Goal: Task Accomplishment & Management: Manage account settings

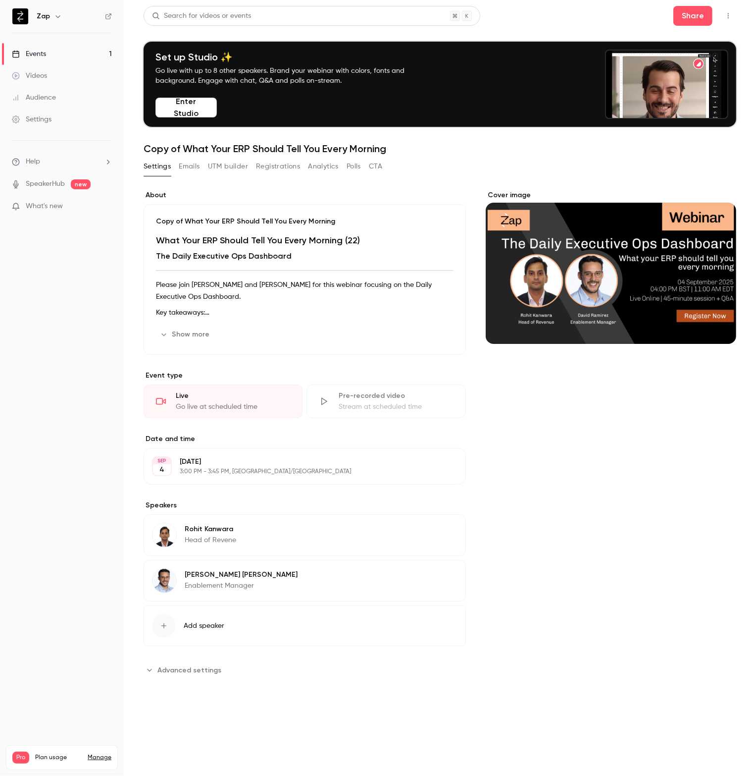
click at [52, 158] on li "Help" at bounding box center [62, 161] width 100 height 10
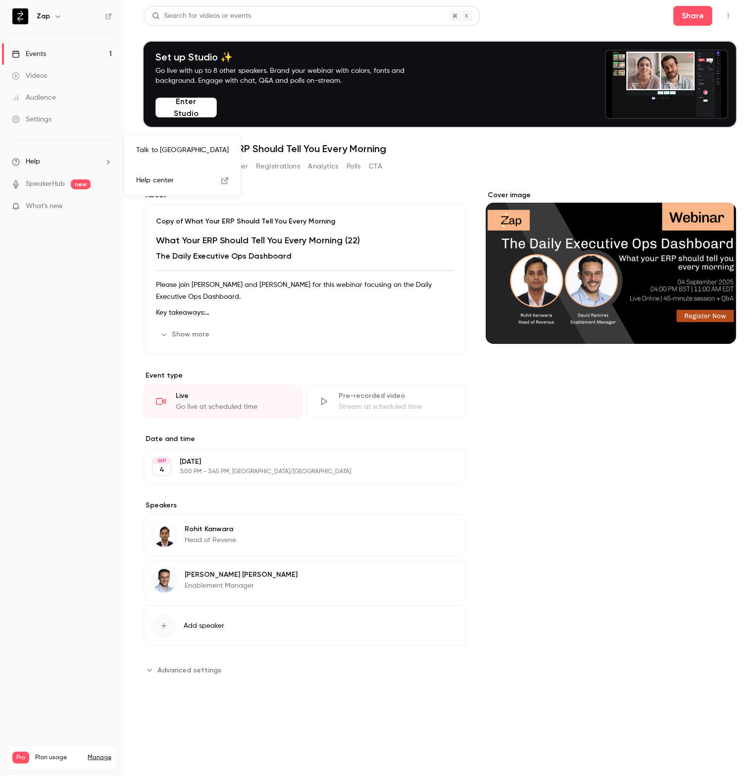
click at [156, 147] on link "Talk to us" at bounding box center [182, 150] width 108 height 26
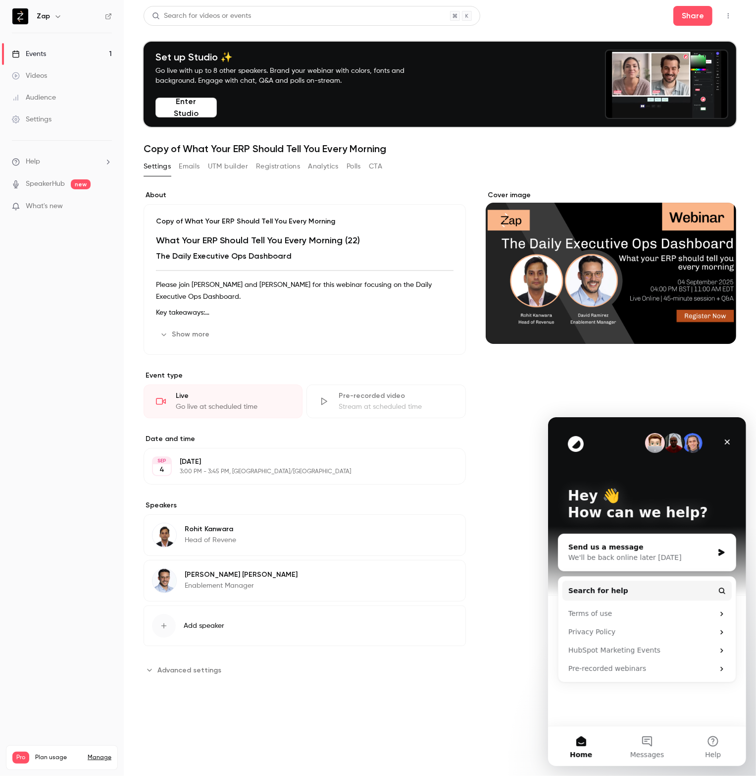
click at [617, 553] on div "We'll be back online later [DATE]" at bounding box center [640, 557] width 145 height 10
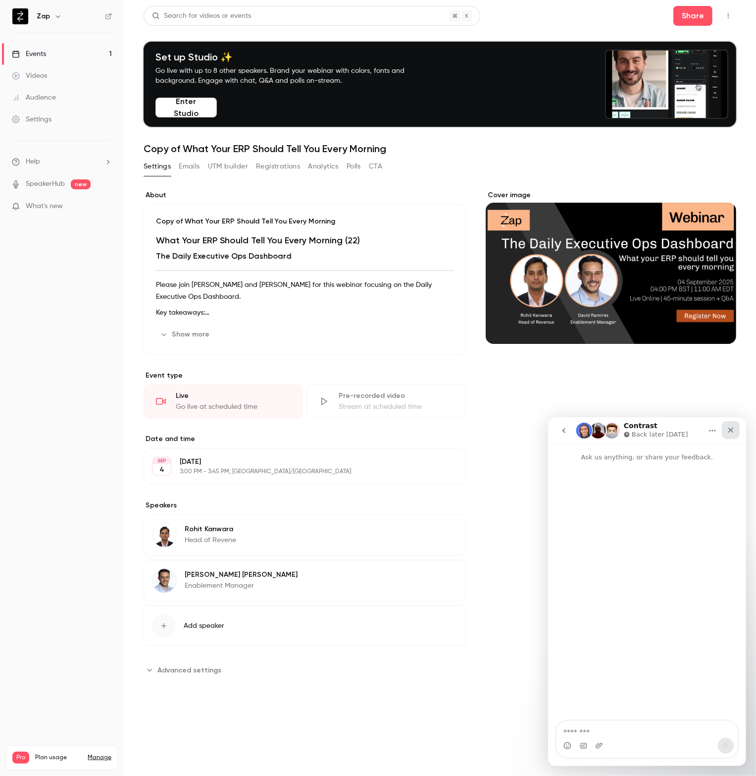
click at [731, 432] on icon "Close" at bounding box center [731, 429] width 8 height 8
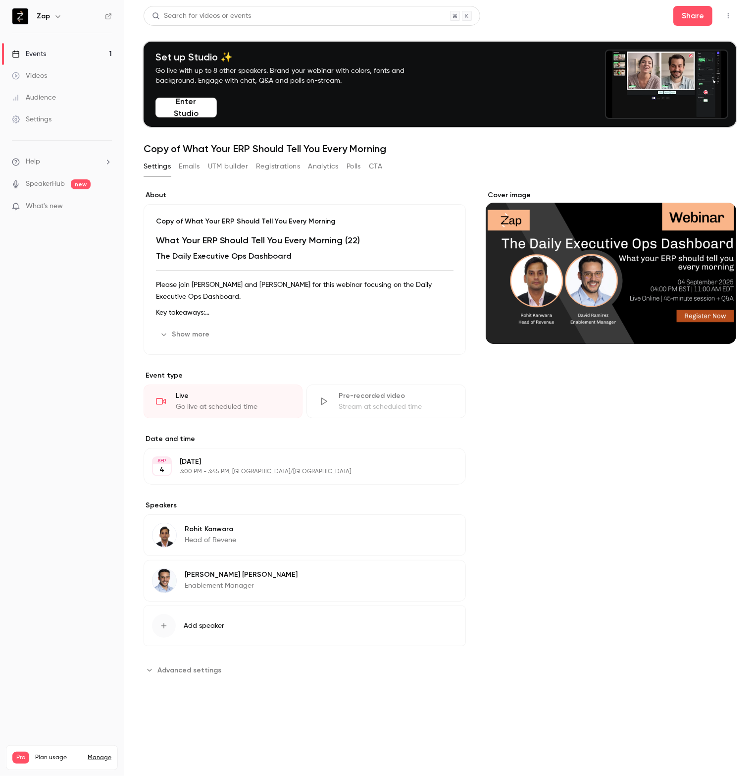
click at [733, 486] on div "Cover image" at bounding box center [611, 433] width 251 height 487
drag, startPoint x: 750, startPoint y: 1, endPoint x: 231, endPoint y: 720, distance: 886.4
click at [231, 720] on main "Search for videos or events Share Set up Studio ✨ Go live with up to 8 other sp…" at bounding box center [440, 388] width 632 height 776
click at [164, 668] on span "Advanced settings" at bounding box center [189, 670] width 64 height 10
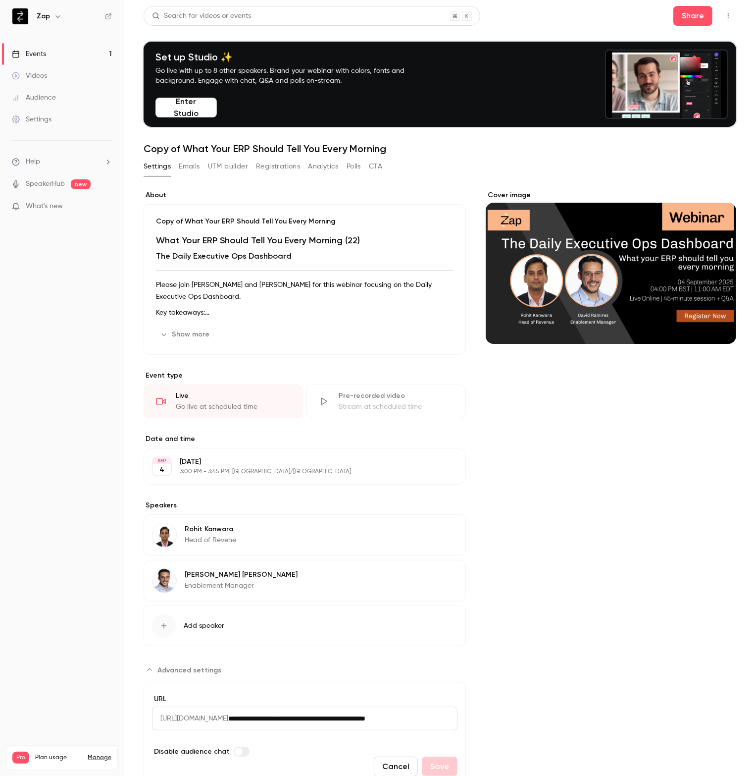
click at [164, 668] on span "Advanced settings" at bounding box center [189, 670] width 64 height 10
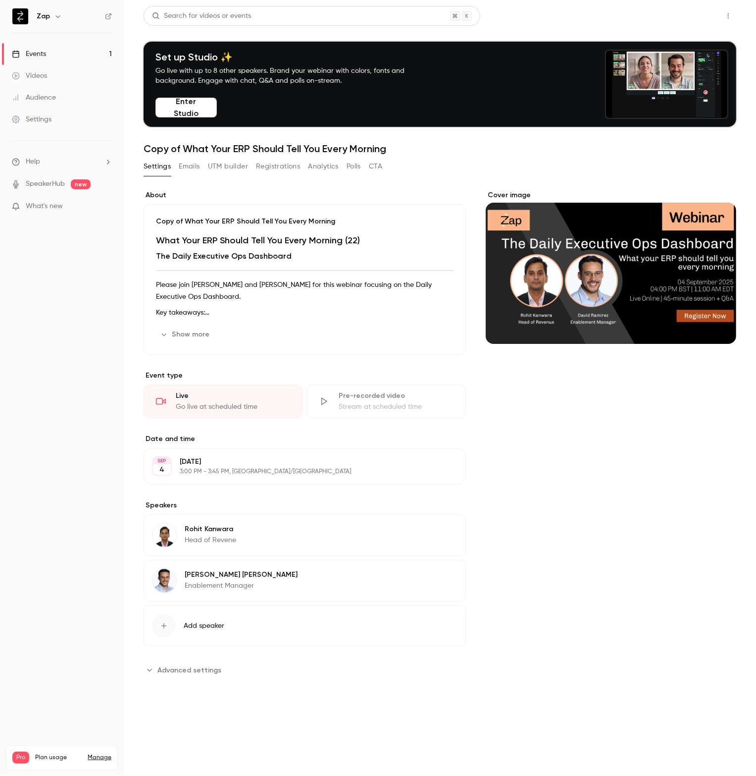
click at [694, 16] on button "Share" at bounding box center [693, 16] width 39 height 20
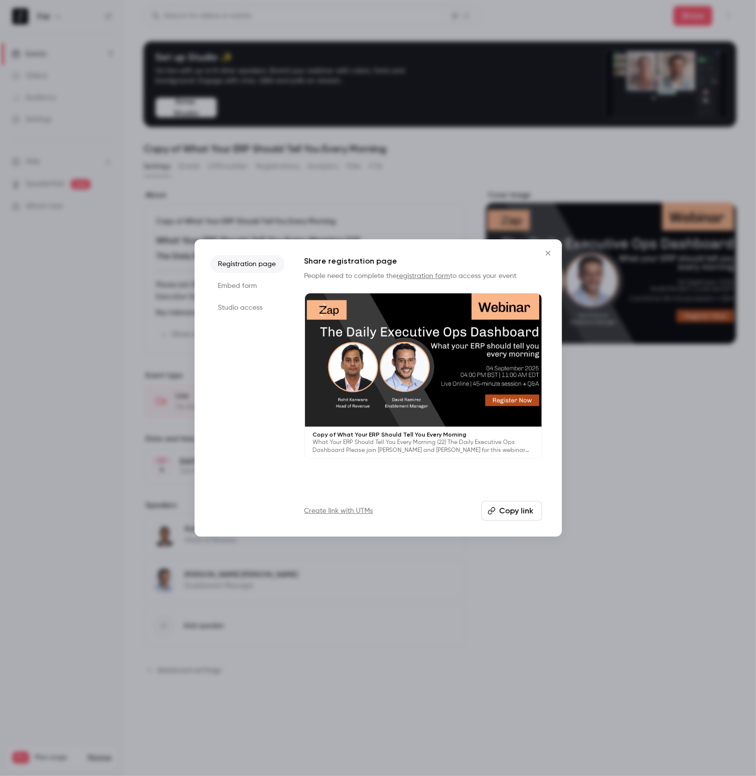
click at [523, 514] on button "Copy link" at bounding box center [511, 511] width 61 height 20
drag, startPoint x: 545, startPoint y: 253, endPoint x: 531, endPoint y: 278, distance: 28.8
click at [545, 253] on icon "Close" at bounding box center [548, 253] width 12 height 8
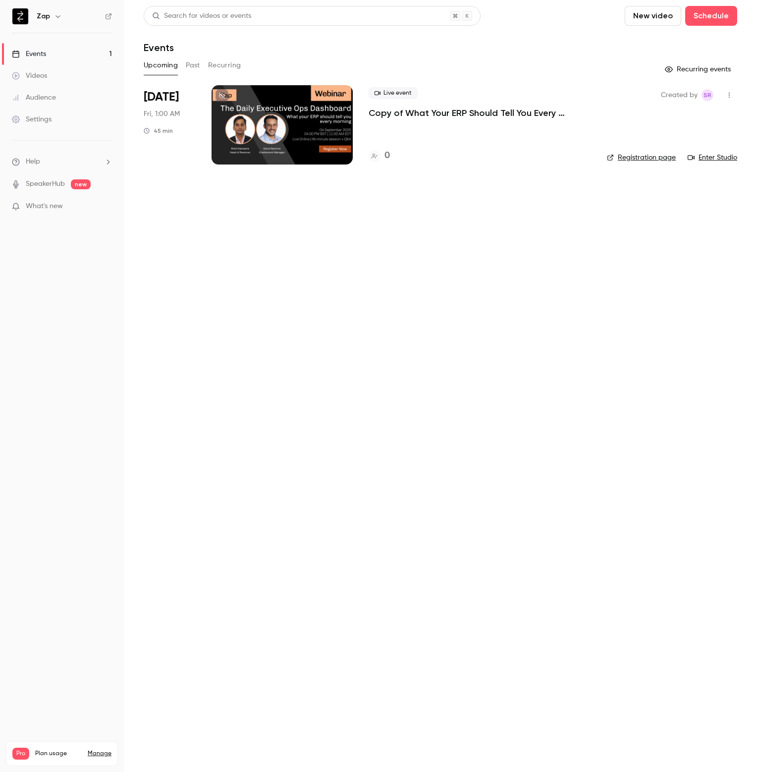
click at [474, 113] on p "Copy of What Your ERP Should Tell You Every Morning" at bounding box center [479, 113] width 222 height 12
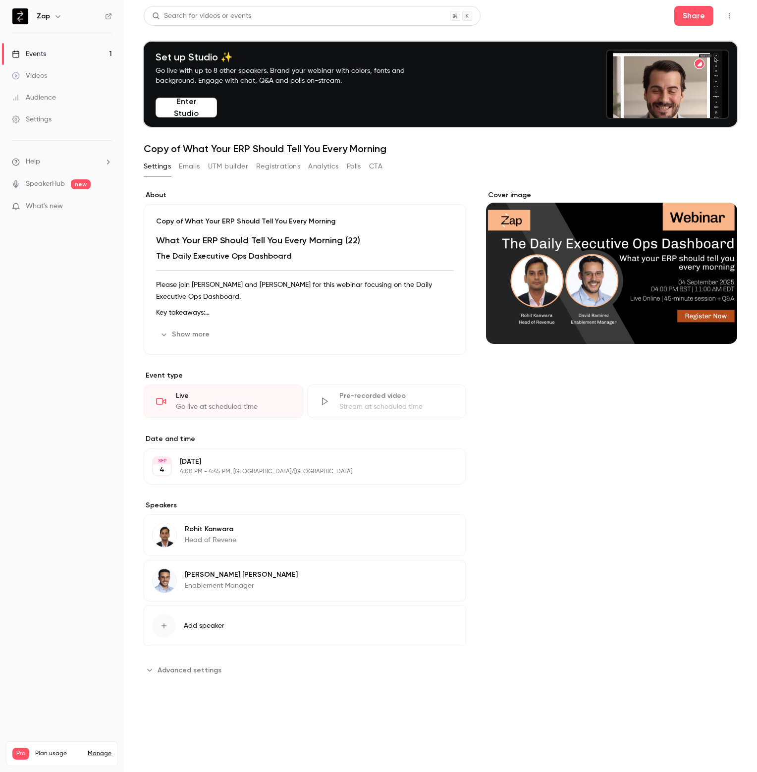
click at [42, 155] on ul "Help SpeakerHub new What's new" at bounding box center [62, 185] width 124 height 89
click at [73, 162] on li "Help" at bounding box center [62, 161] width 100 height 10
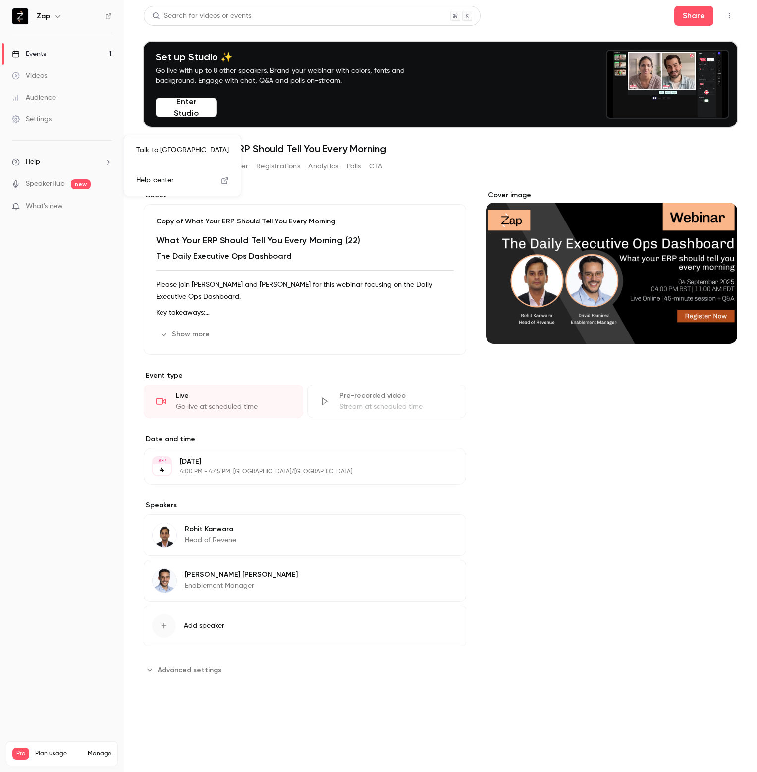
click at [173, 150] on link "Talk to us" at bounding box center [182, 150] width 108 height 26
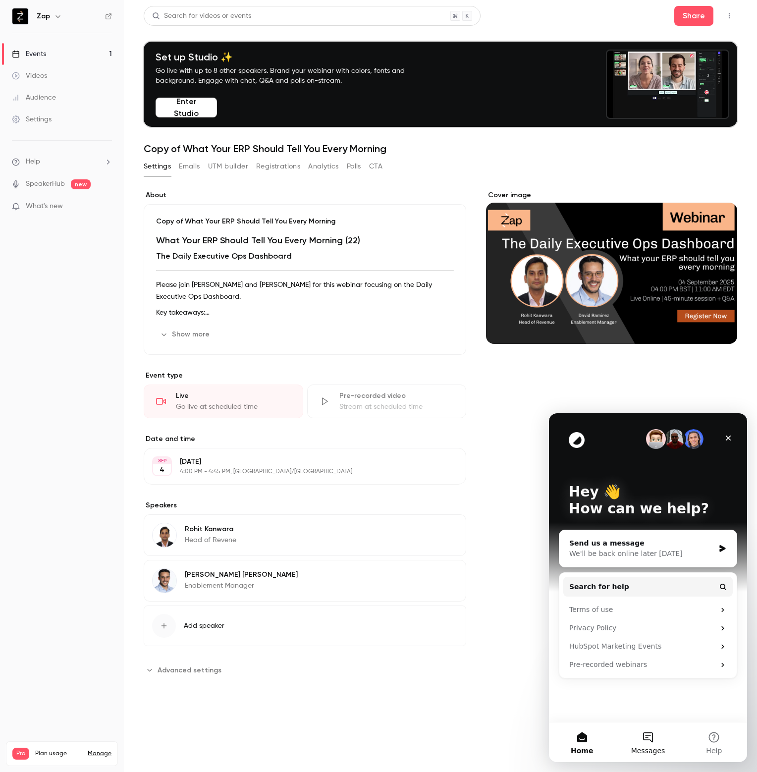
click at [647, 733] on button "Messages" at bounding box center [648, 742] width 66 height 40
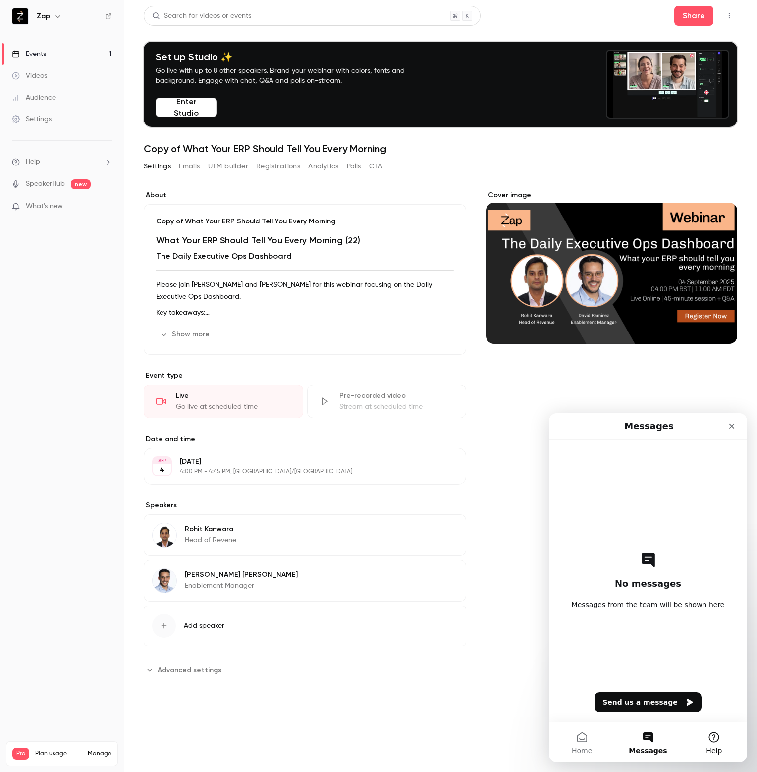
click at [707, 744] on button "Help" at bounding box center [714, 742] width 66 height 40
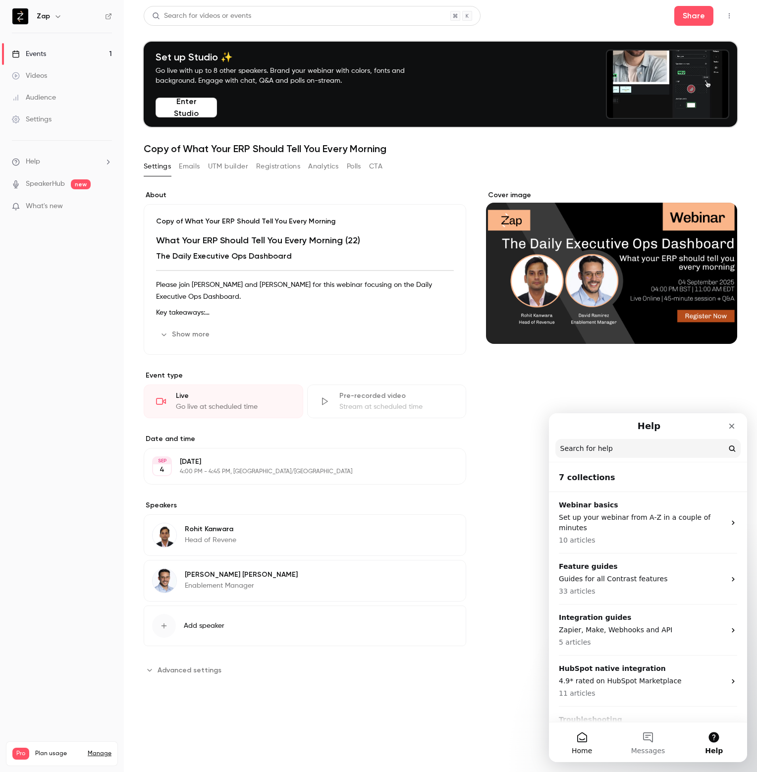
click at [585, 734] on button "Home" at bounding box center [582, 742] width 66 height 40
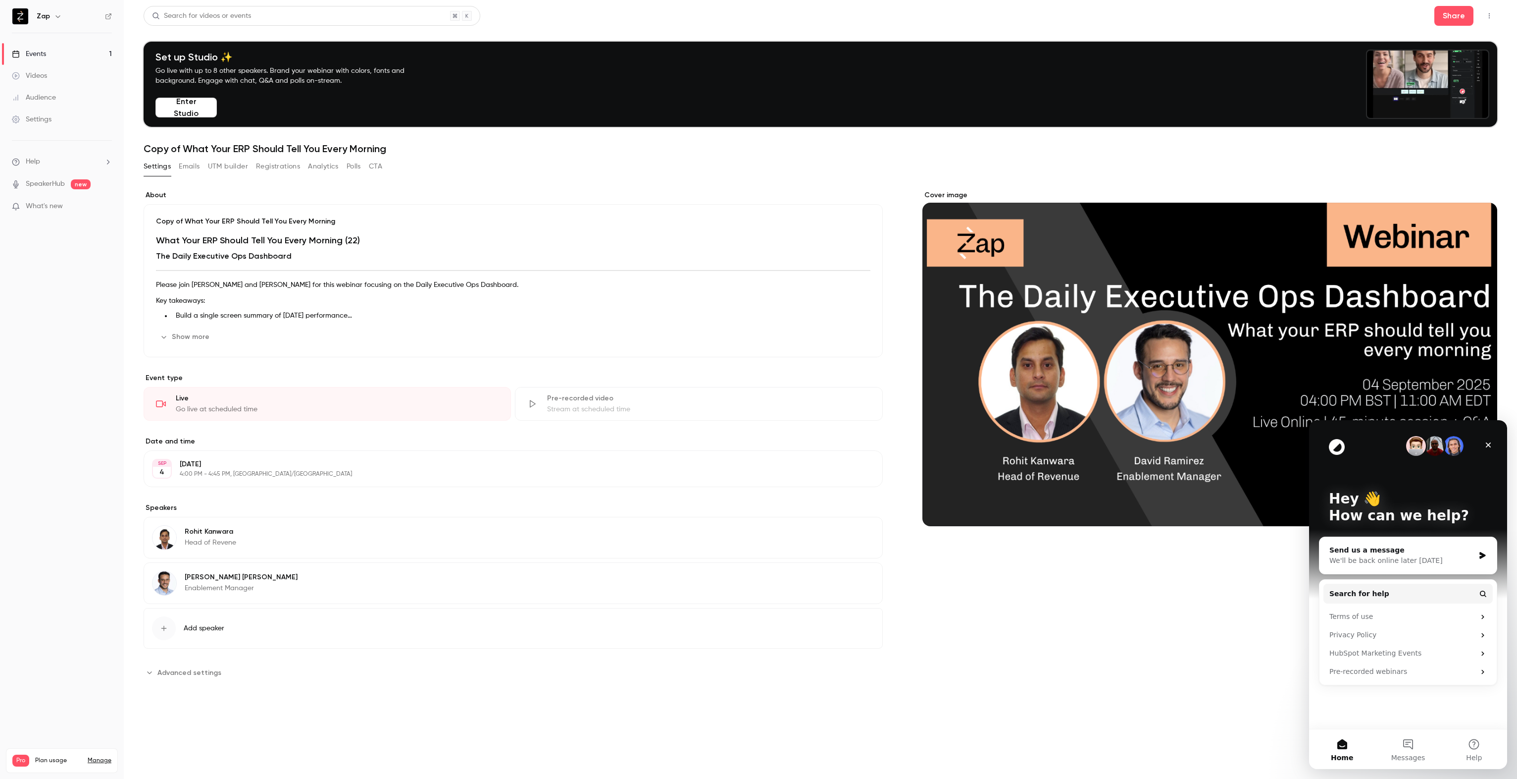
click at [225, 167] on button "UTM builder" at bounding box center [228, 166] width 40 height 16
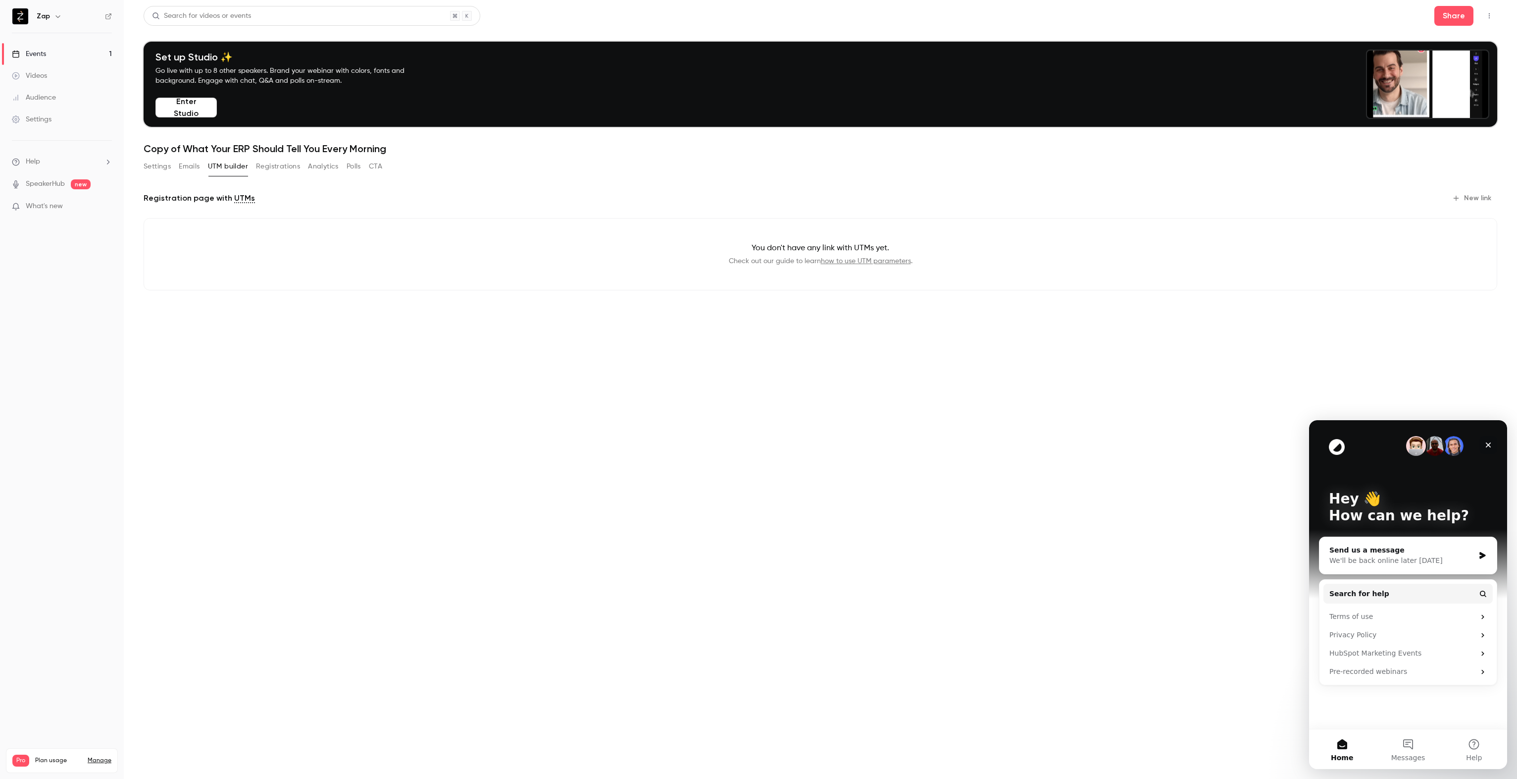
click at [756, 446] on icon "Close" at bounding box center [1489, 445] width 8 height 8
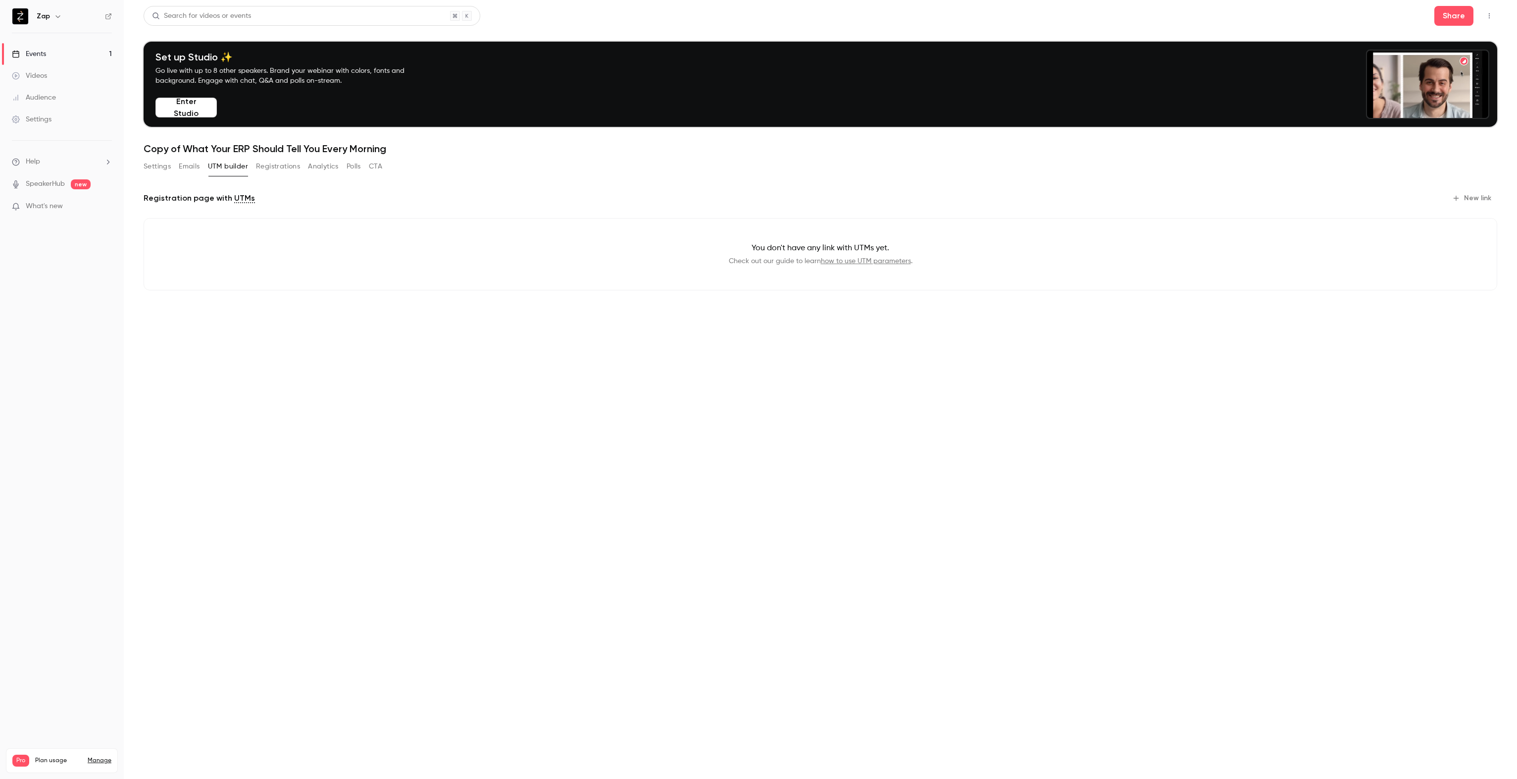
click at [182, 167] on button "Emails" at bounding box center [189, 166] width 21 height 16
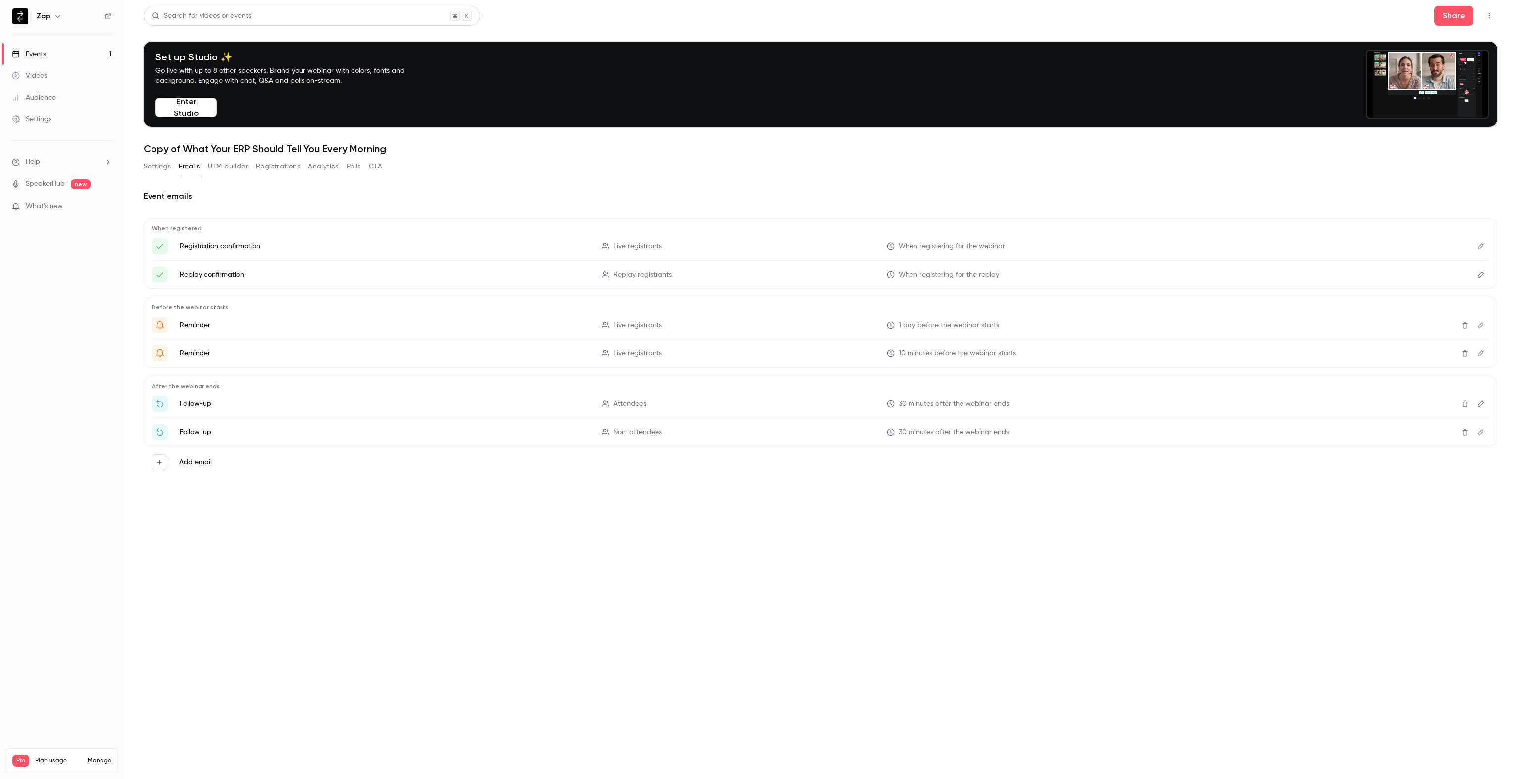
click at [228, 166] on button "UTM builder" at bounding box center [228, 166] width 40 height 16
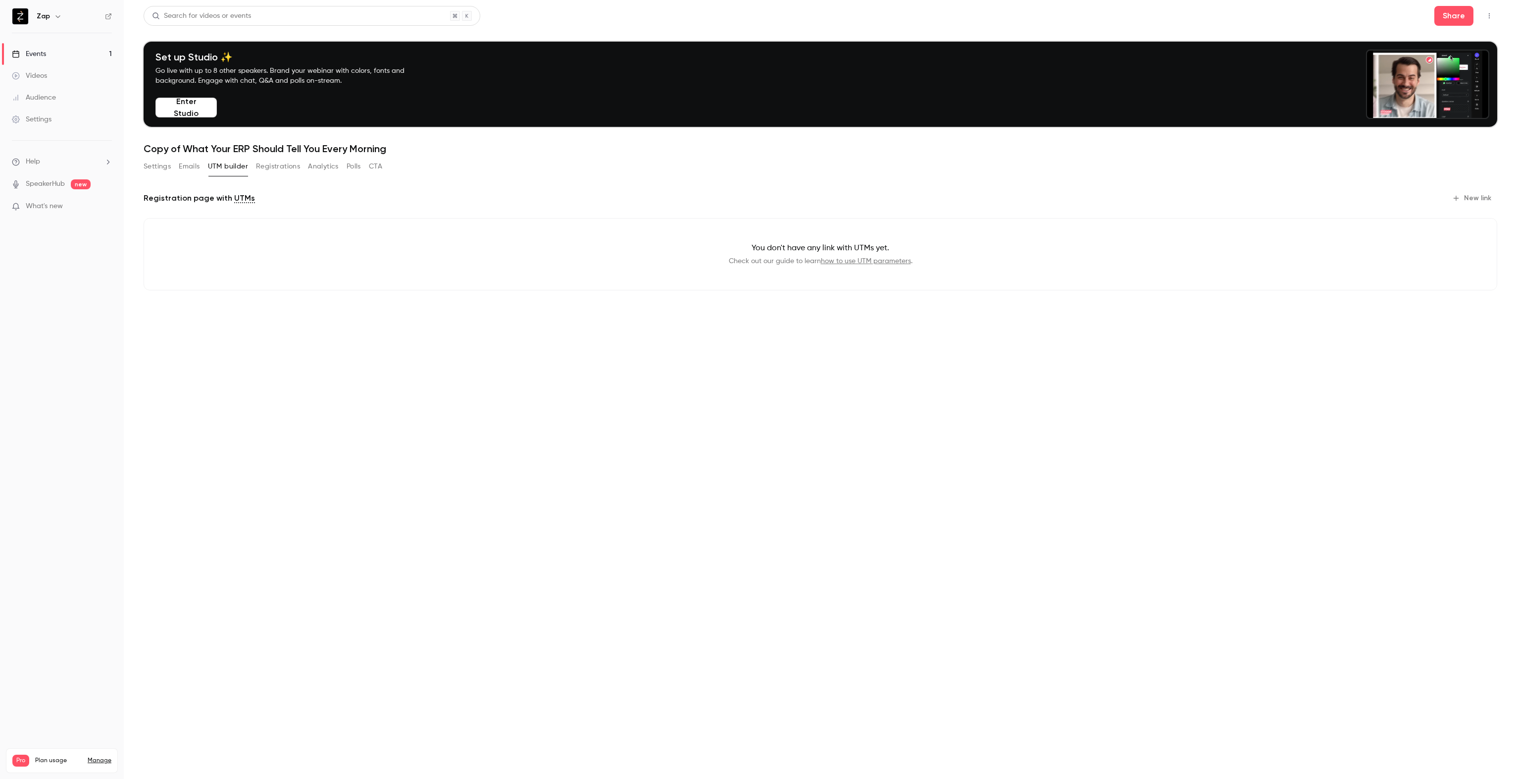
click at [756, 194] on button "New link" at bounding box center [1473, 198] width 49 height 16
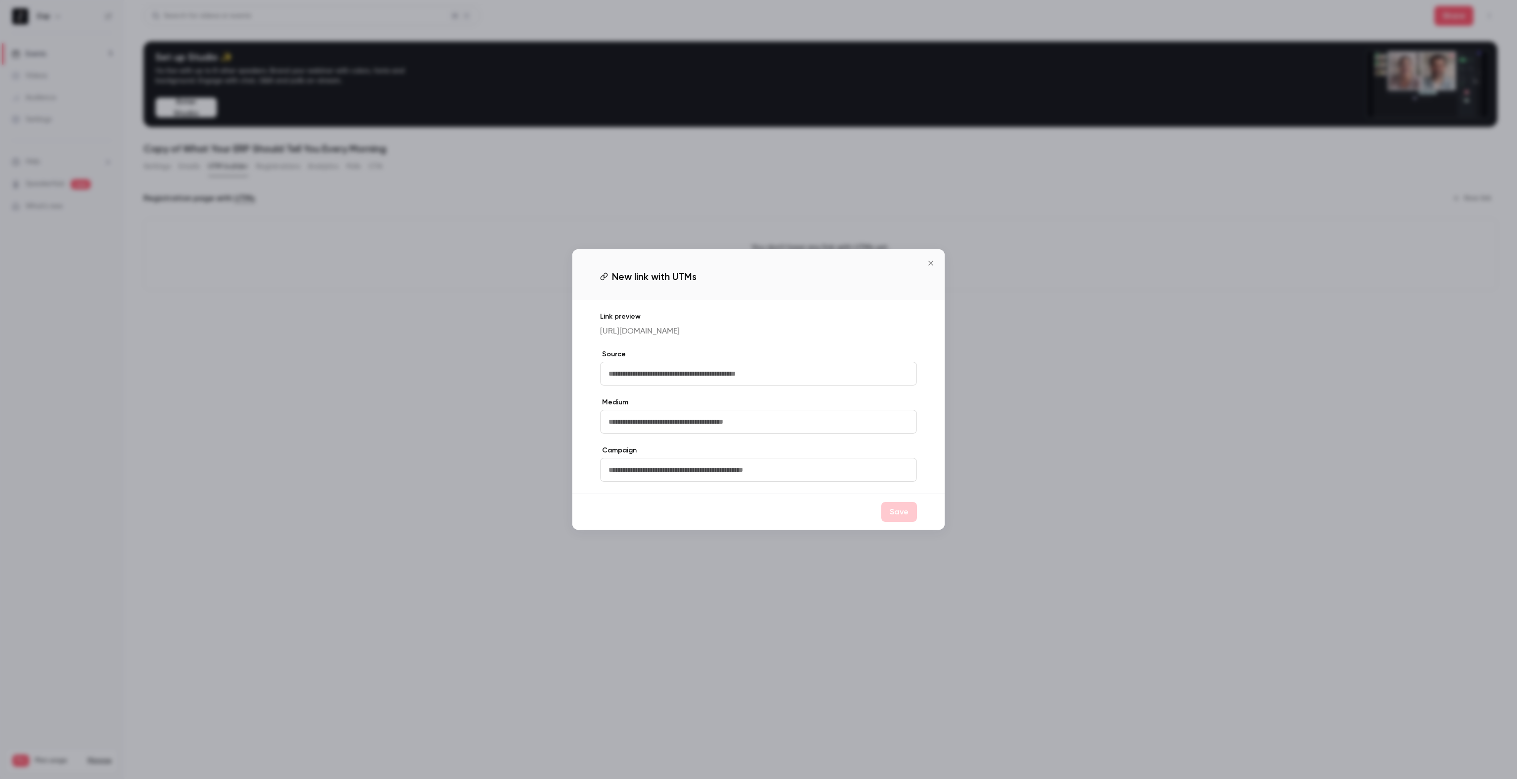
click at [642, 376] on input "text" at bounding box center [758, 374] width 317 height 24
type input "*******"
type input "*****"
click at [756, 520] on button "Save" at bounding box center [900, 512] width 36 height 20
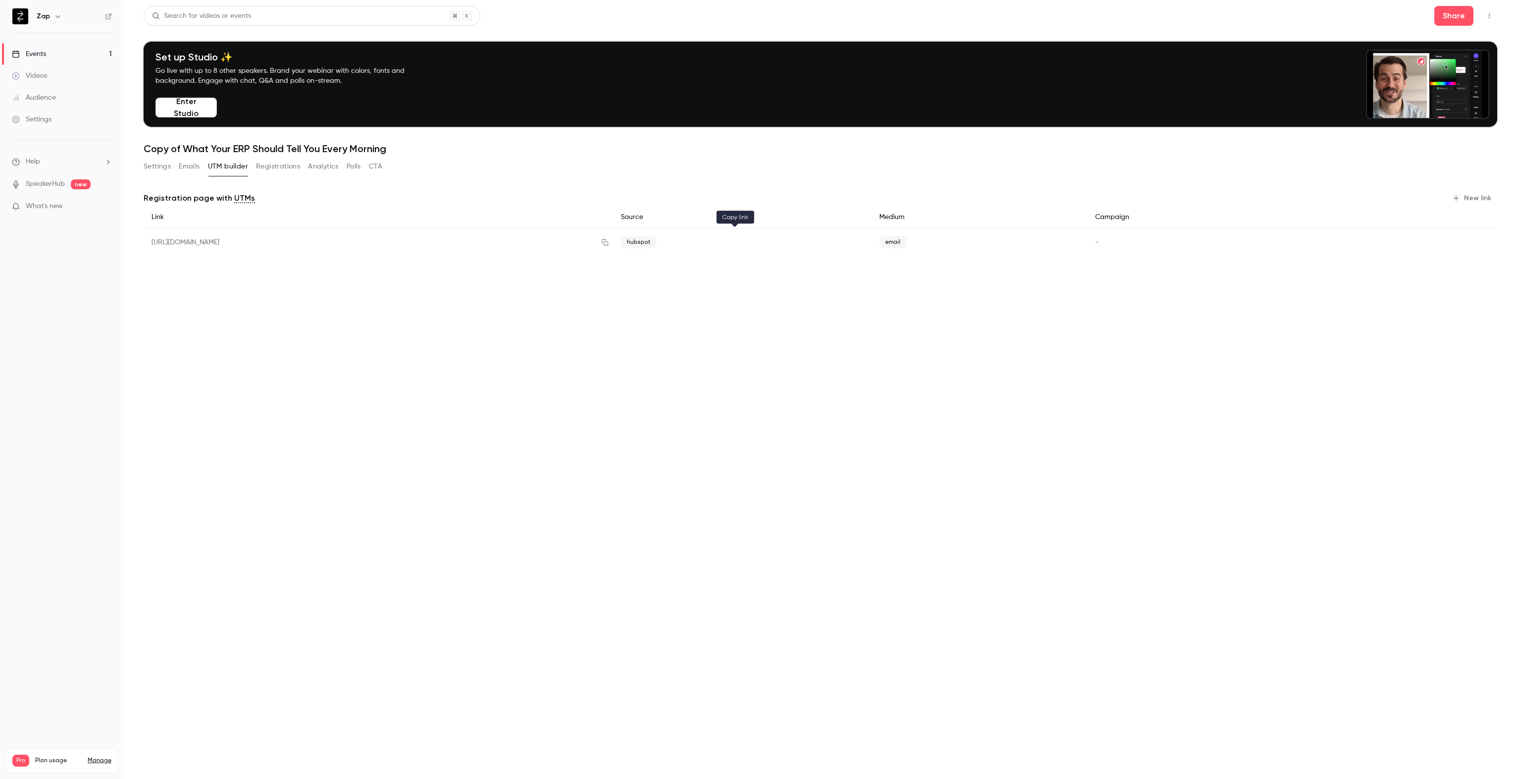
click at [609, 244] on icon "button" at bounding box center [605, 242] width 8 height 7
click at [144, 171] on button "Settings" at bounding box center [157, 166] width 27 height 16
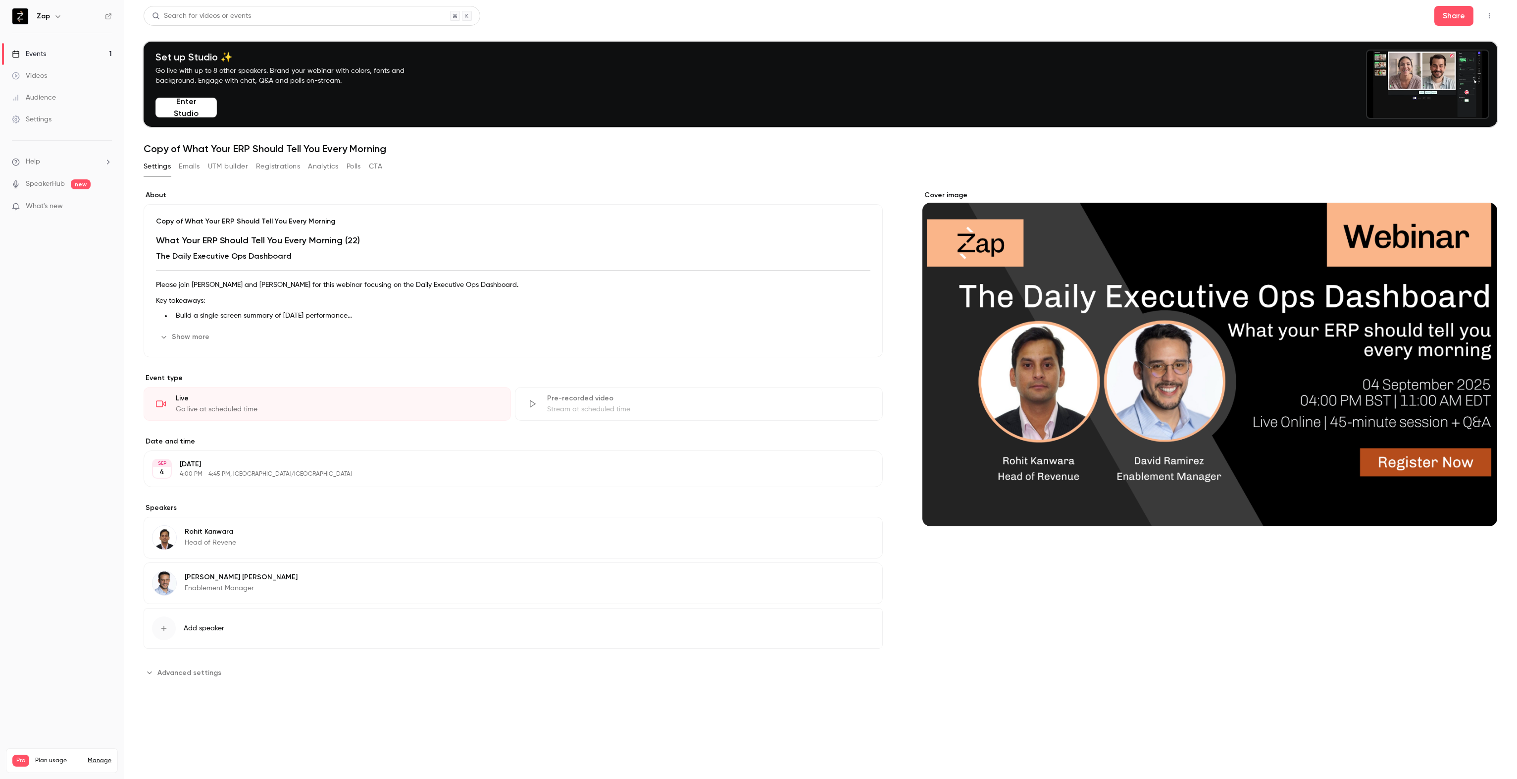
click at [259, 535] on div "Rohit Kanwara Head of Revene Edit" at bounding box center [513, 538] width 739 height 42
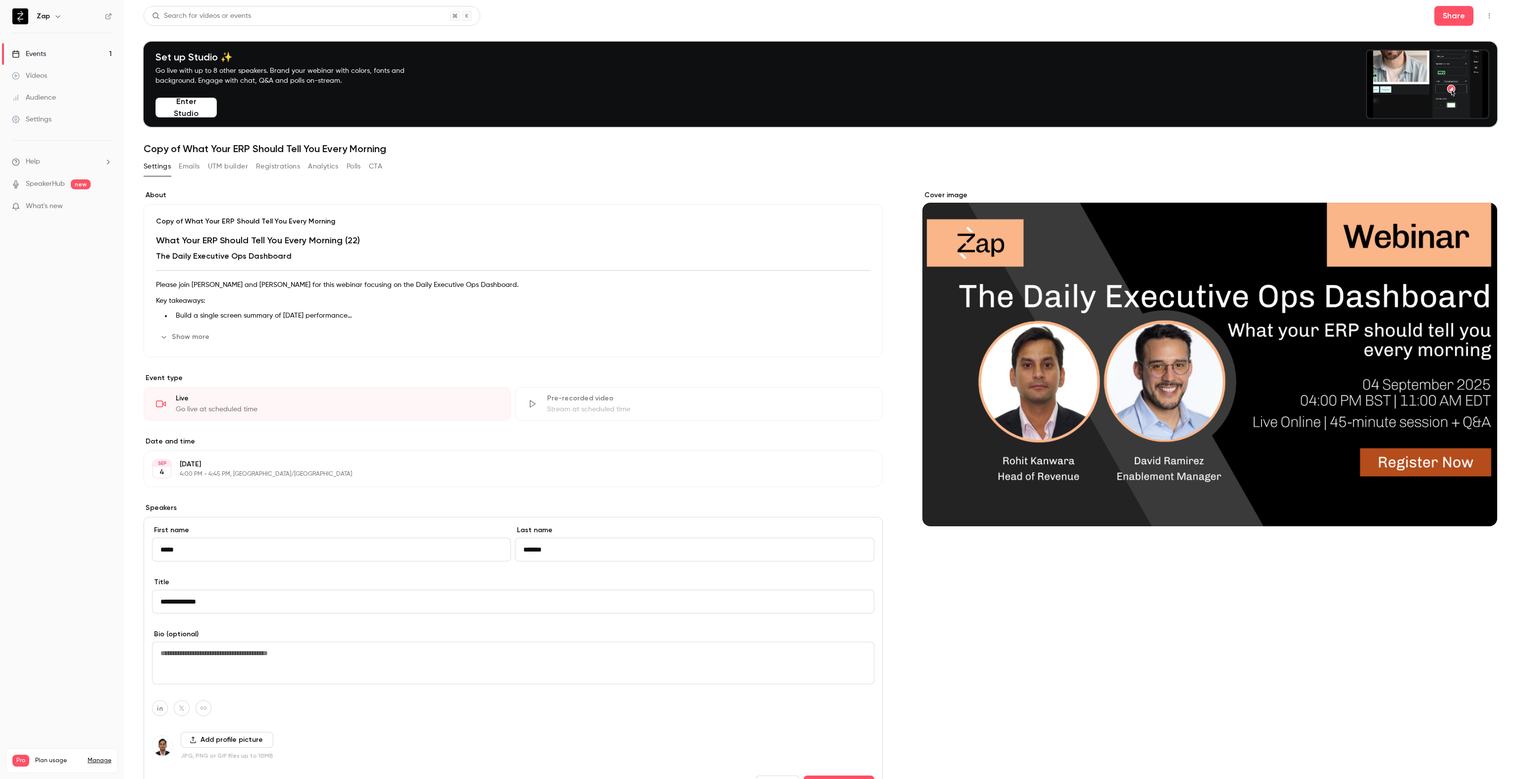
click at [234, 600] on input "**********" at bounding box center [513, 601] width 723 height 24
type input "**********"
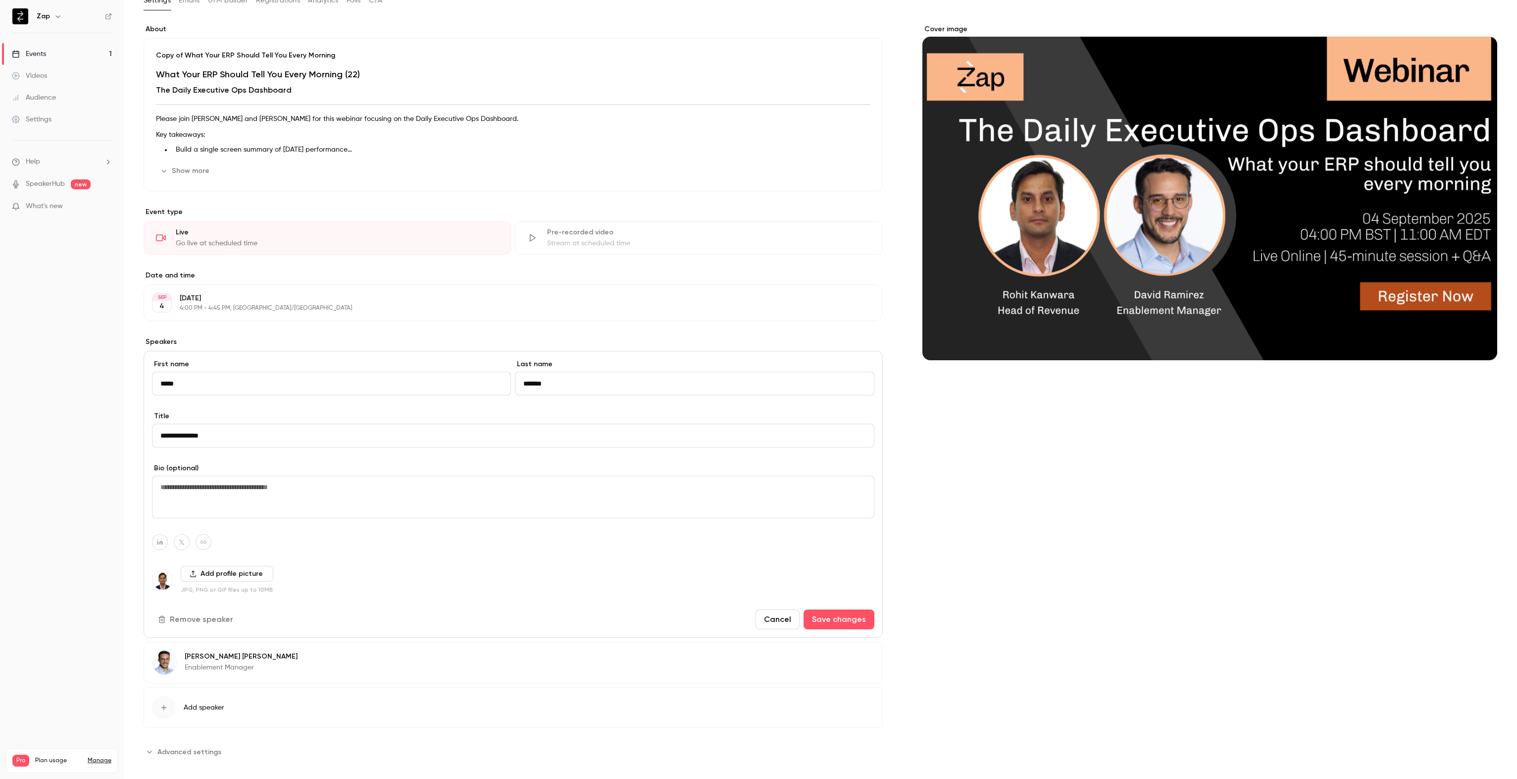
scroll to position [174, 0]
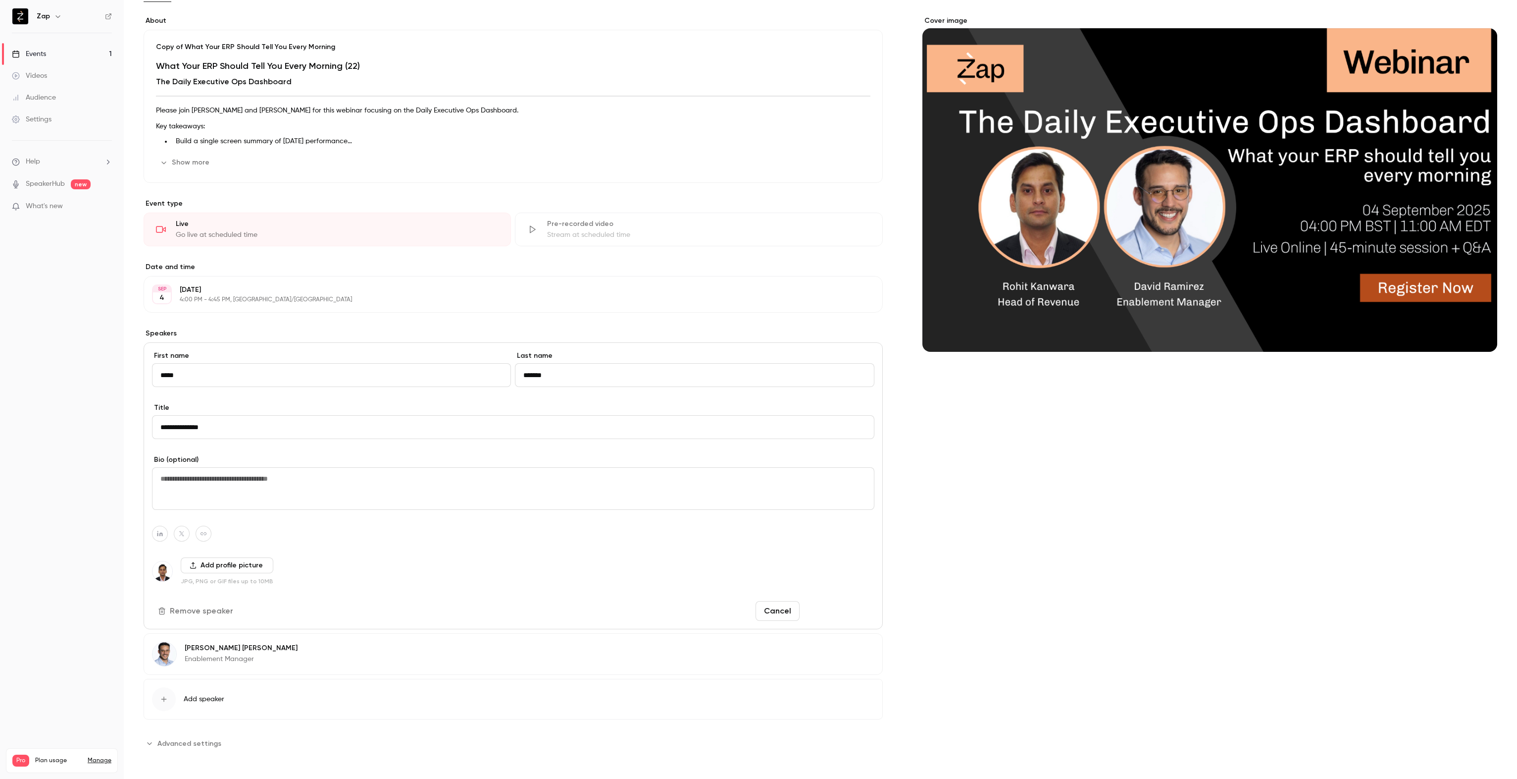
click at [756, 608] on button "Save changes" at bounding box center [839, 611] width 71 height 20
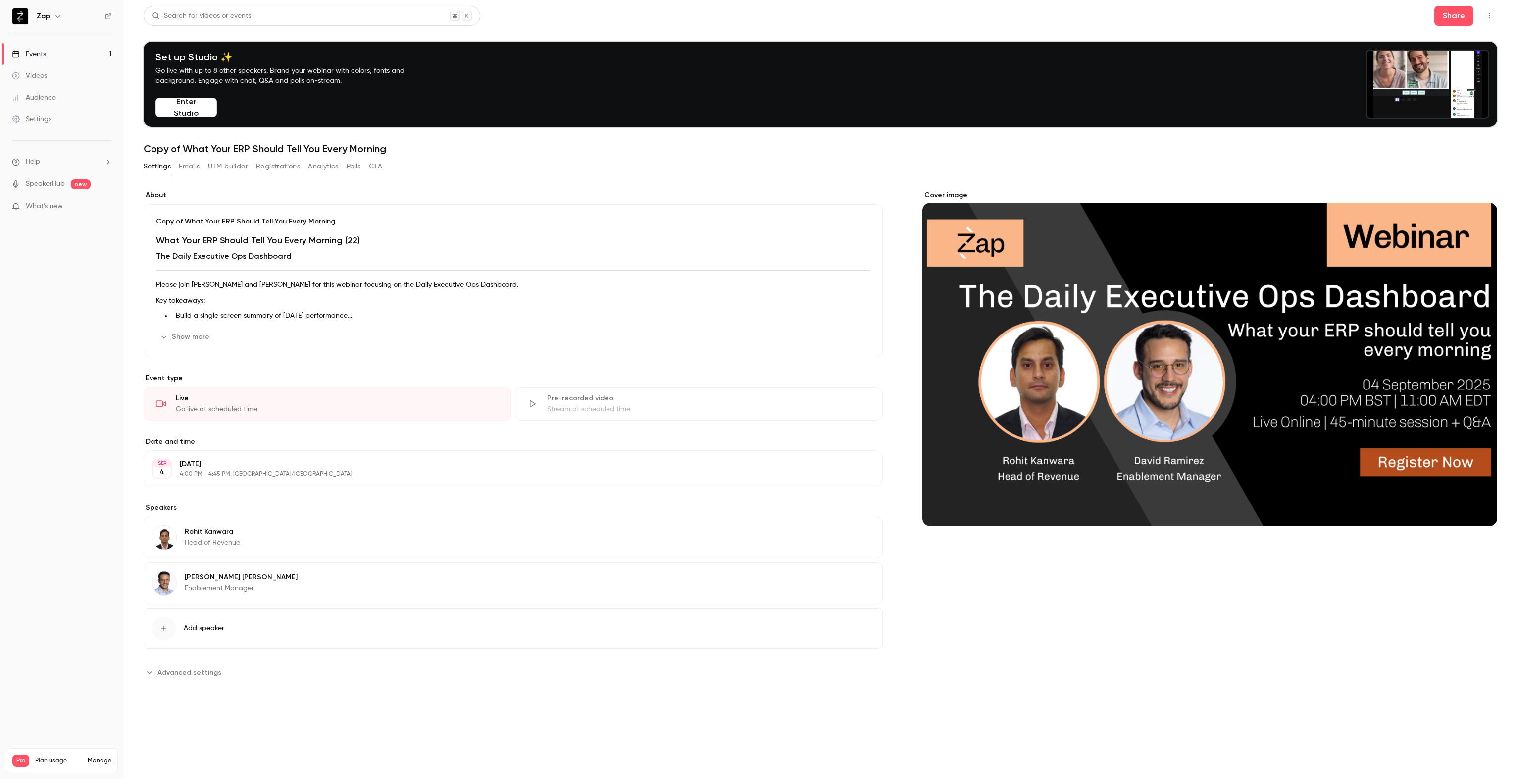
scroll to position [0, 0]
click at [274, 253] on h2 "The Daily Executive Ops Dashboard" at bounding box center [513, 256] width 715 height 12
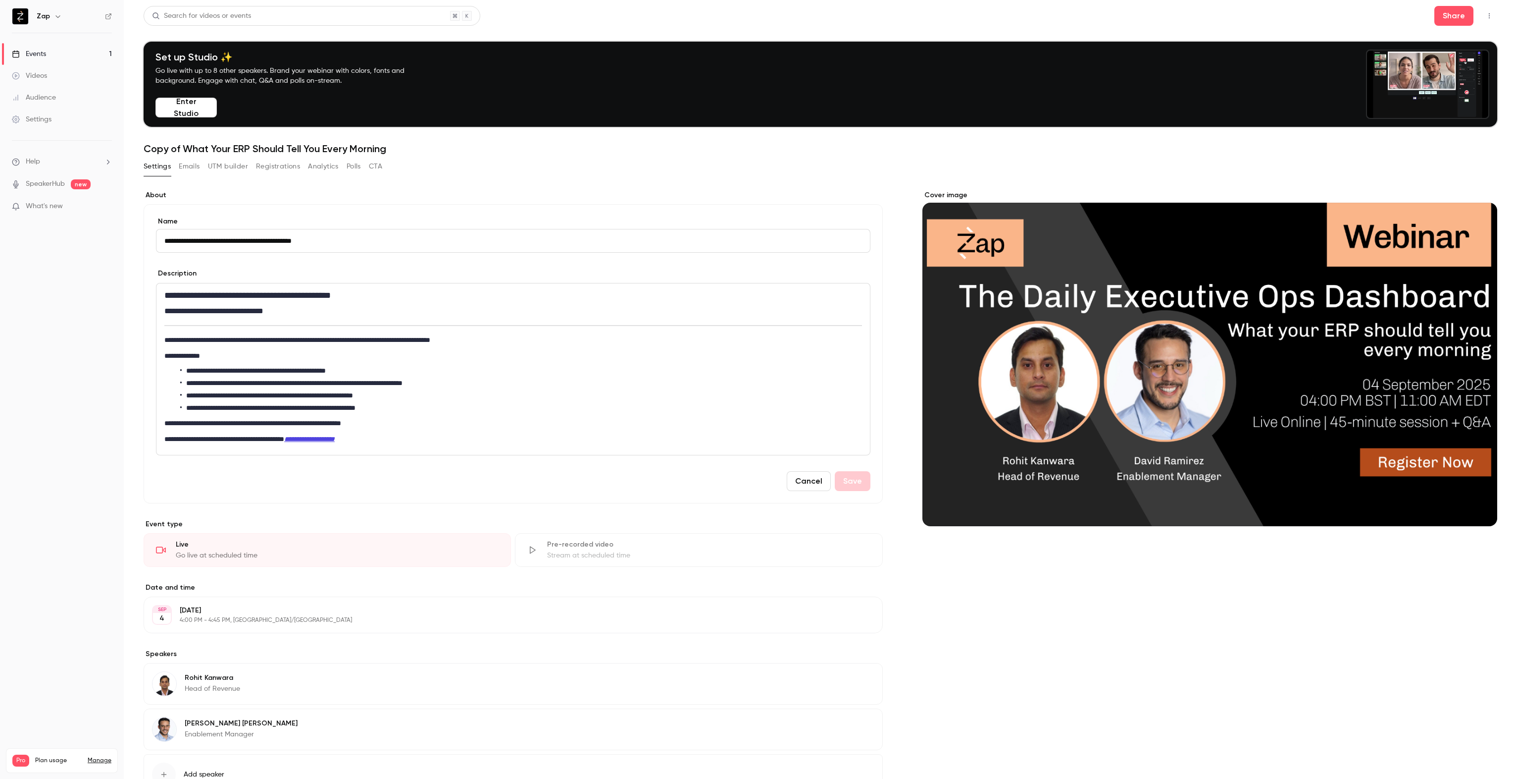
click at [297, 293] on h1 "**********" at bounding box center [511, 295] width 694 height 12
click at [756, 484] on button "Save" at bounding box center [853, 481] width 36 height 20
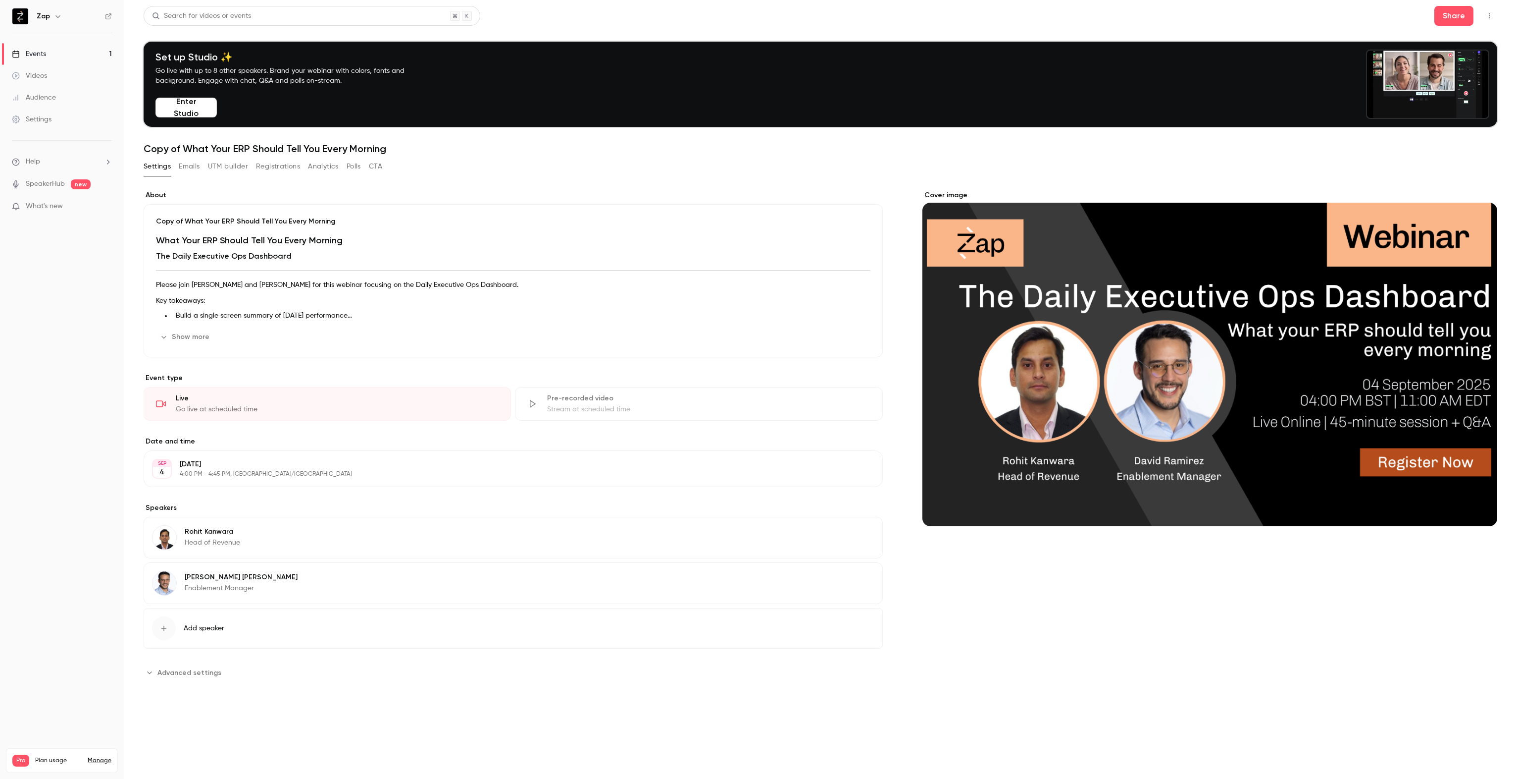
click at [214, 145] on h1 "Copy of What Your ERP Should Tell You Every Morning" at bounding box center [821, 149] width 1354 height 12
click at [187, 227] on div "Copy of What Your ERP Should Tell You Every Morning What Your ERP Should Tell Y…" at bounding box center [513, 280] width 739 height 153
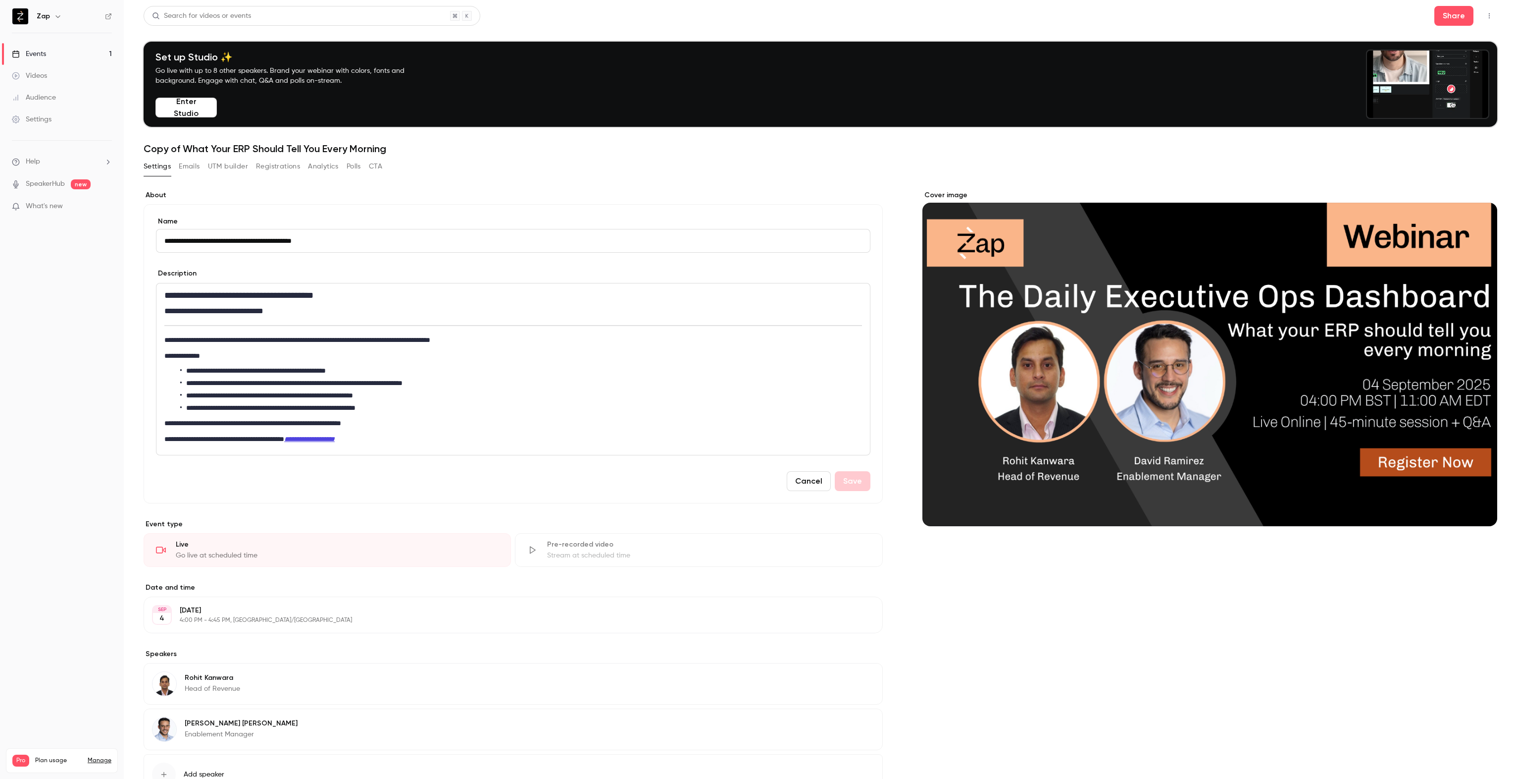
click at [210, 246] on input "**********" at bounding box center [513, 241] width 715 height 24
type input "**********"
click at [242, 294] on h1 "**********" at bounding box center [511, 295] width 694 height 12
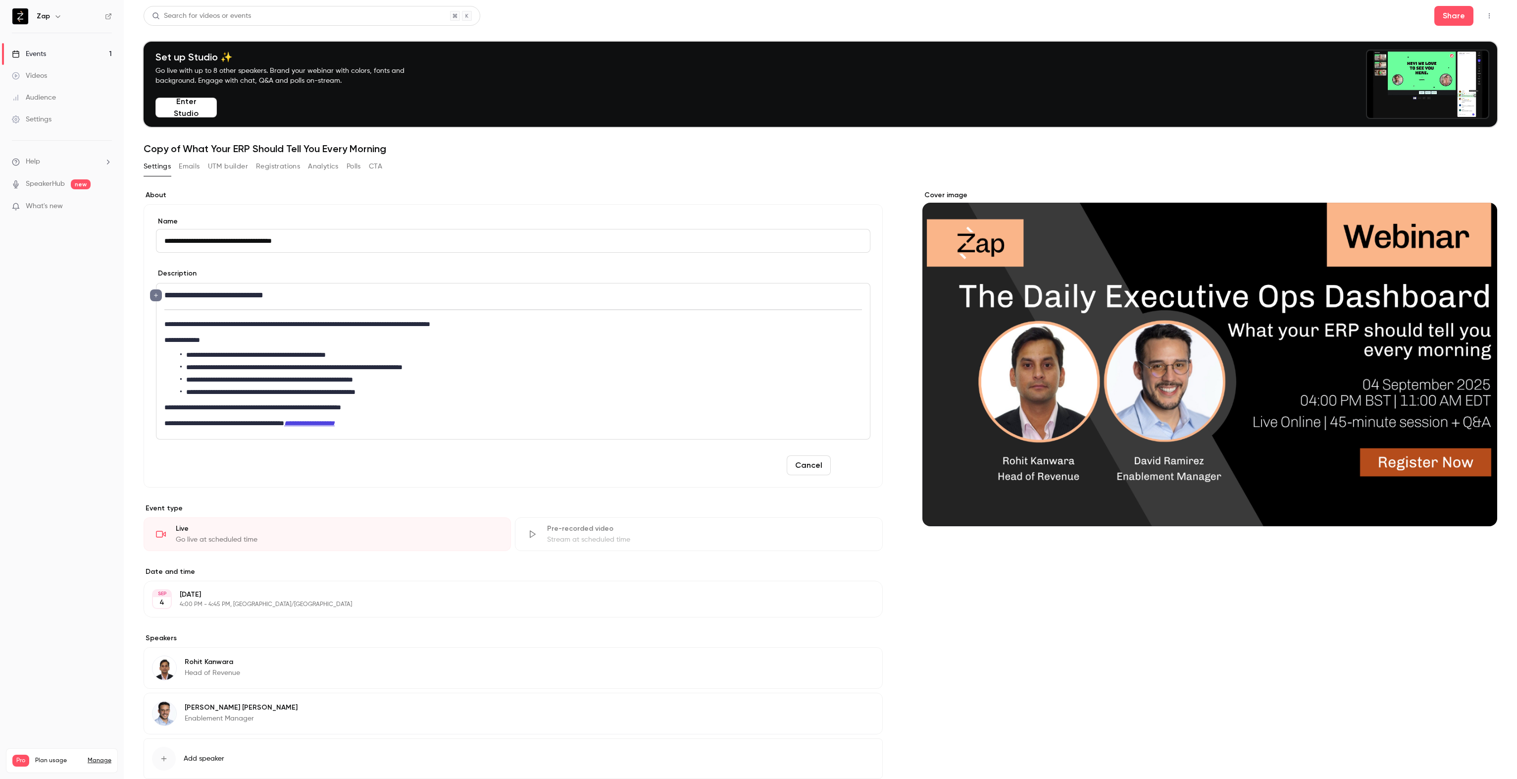
click at [756, 464] on button "Save" at bounding box center [853, 465] width 36 height 20
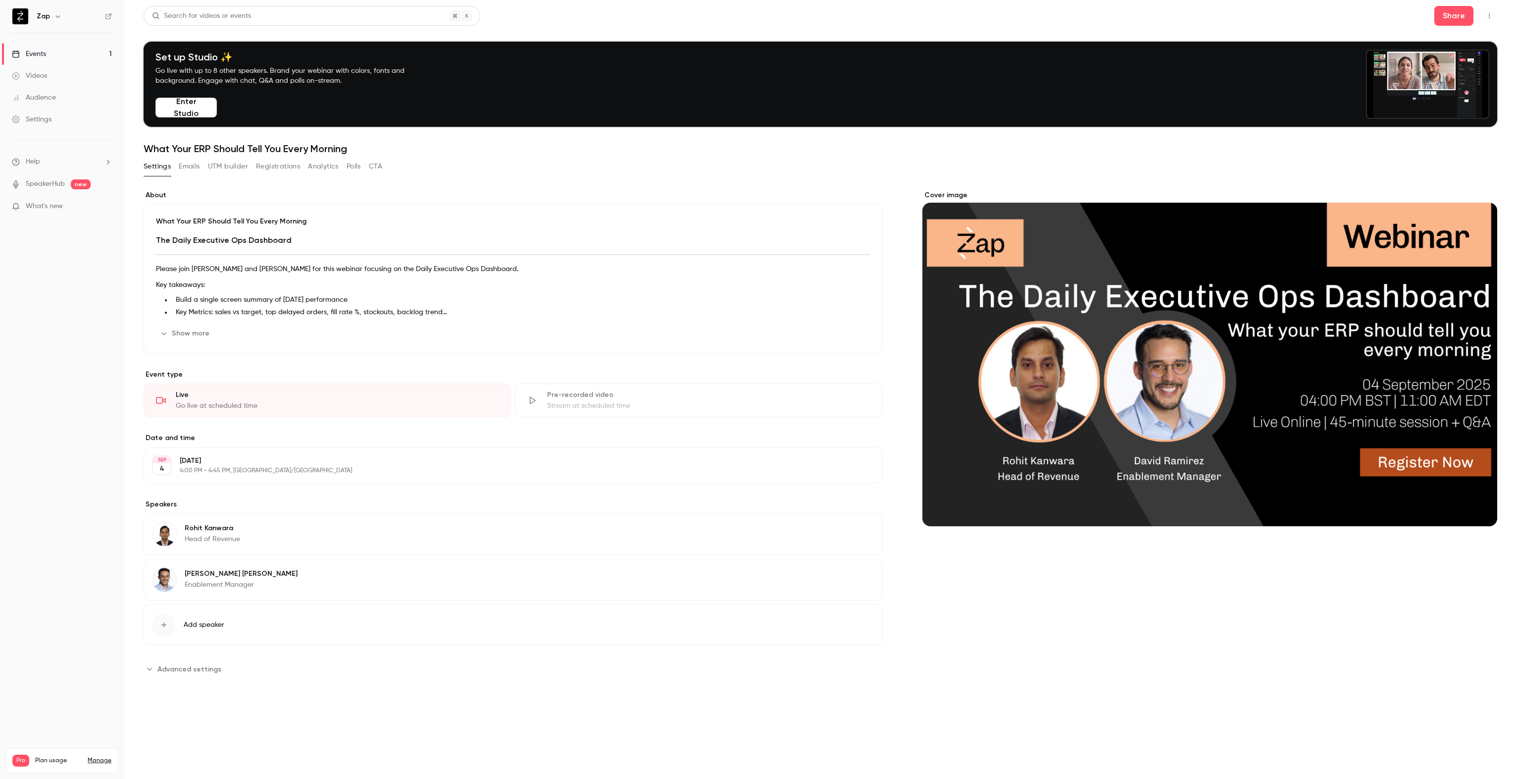
click at [193, 333] on button "Show more" at bounding box center [185, 333] width 59 height 16
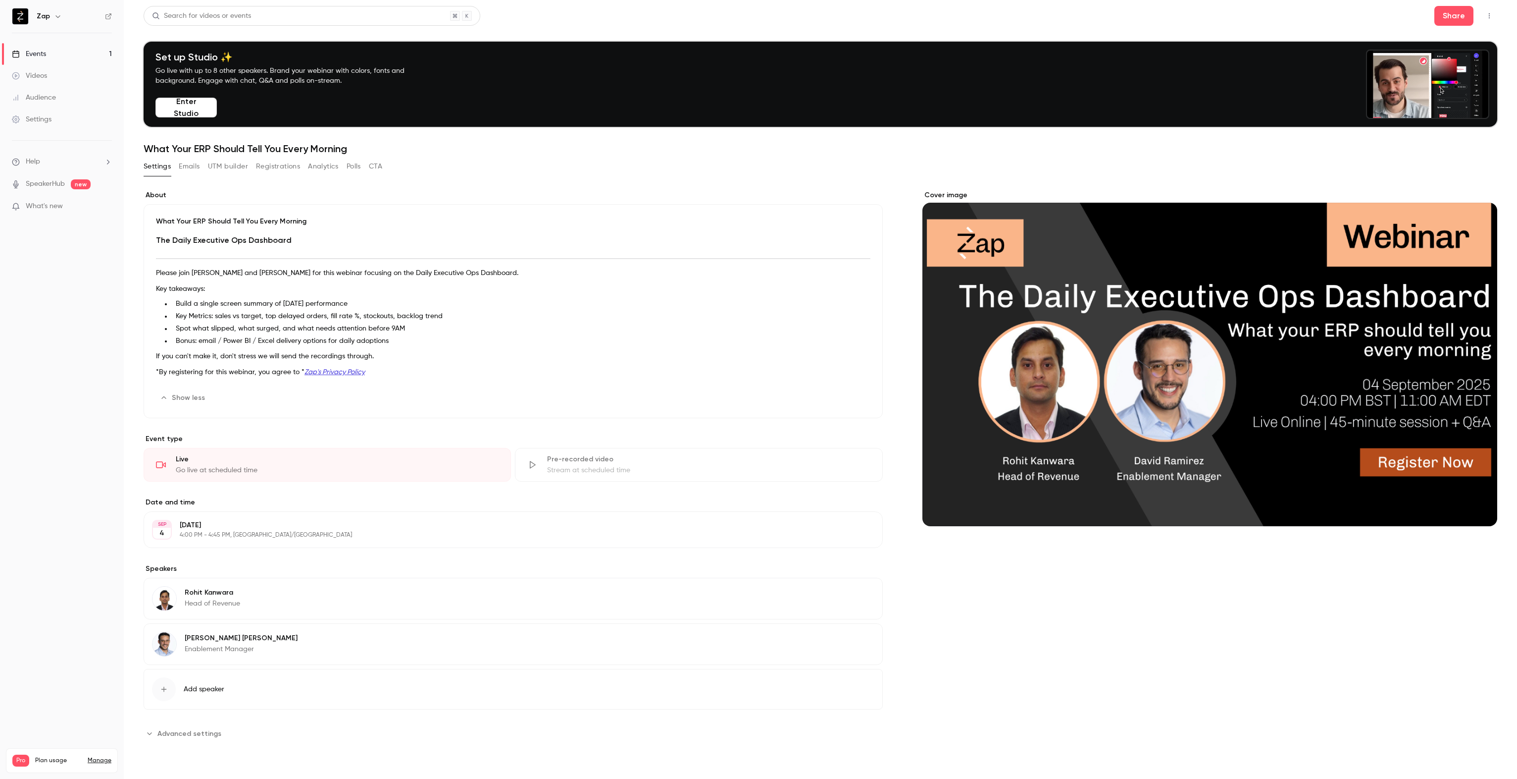
click at [202, 370] on p "*By registering for this webinar, you agree to * Zap's Privacy Policy" at bounding box center [513, 372] width 715 height 12
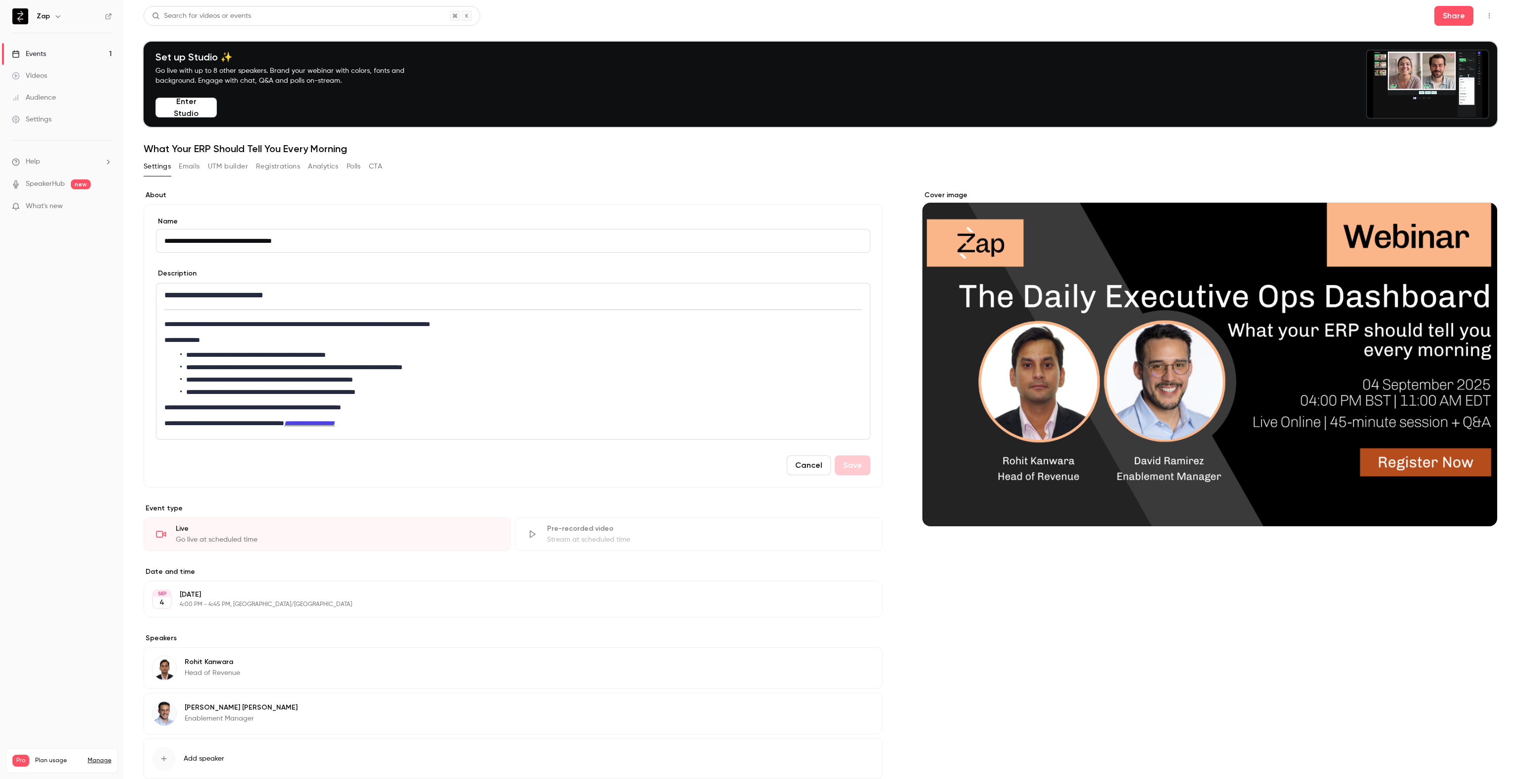
click at [212, 421] on p "**********" at bounding box center [511, 423] width 694 height 12
click at [289, 376] on li "**********" at bounding box center [519, 379] width 678 height 10
click at [227, 167] on button "UTM builder" at bounding box center [228, 166] width 40 height 16
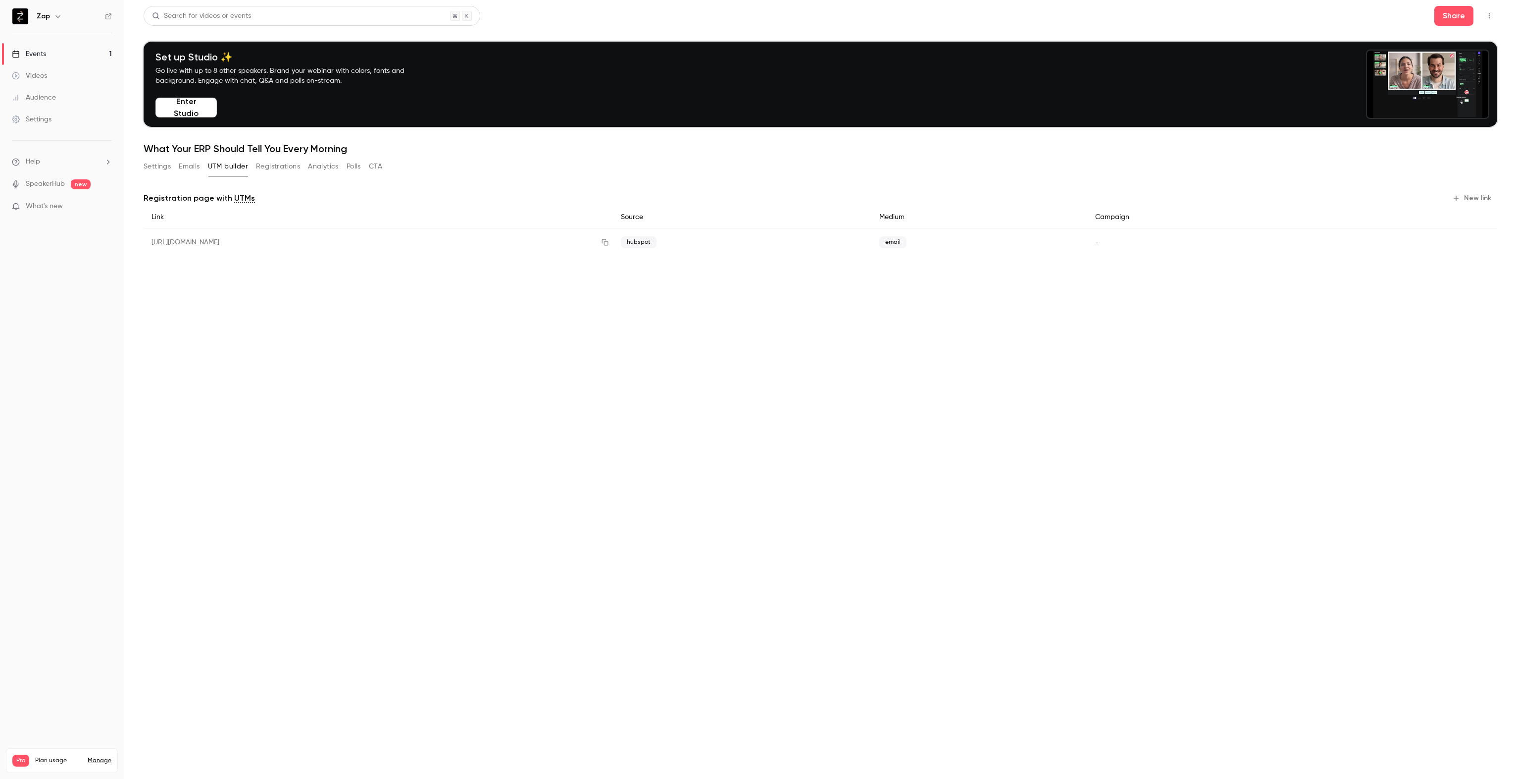
click at [756, 200] on button "New link" at bounding box center [1473, 198] width 49 height 16
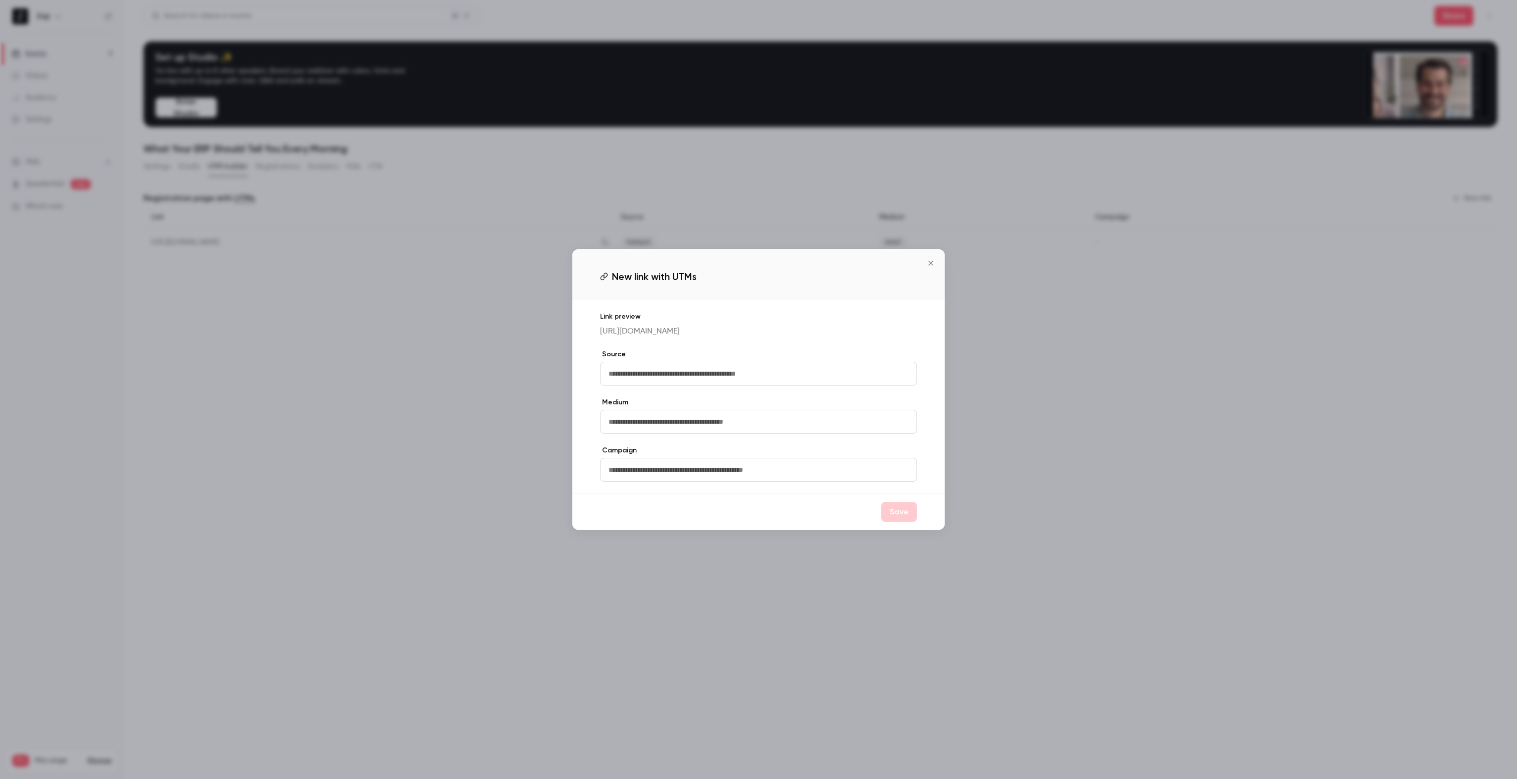
click at [696, 380] on input "text" at bounding box center [758, 374] width 317 height 24
type input "*"
type input "********"
type input "*******"
click at [756, 520] on button "Save" at bounding box center [900, 512] width 36 height 20
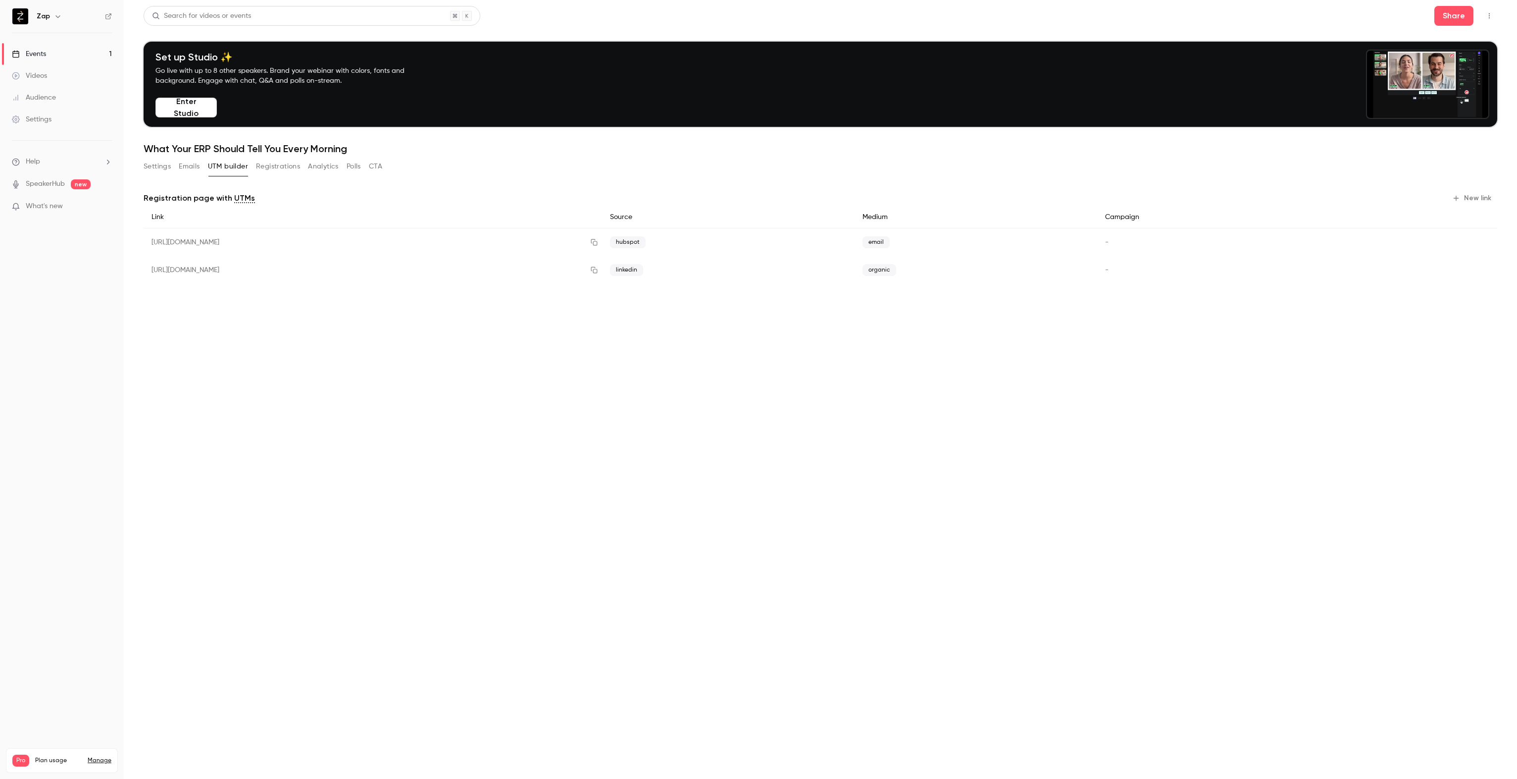
click at [756, 200] on button "New link" at bounding box center [1473, 198] width 49 height 16
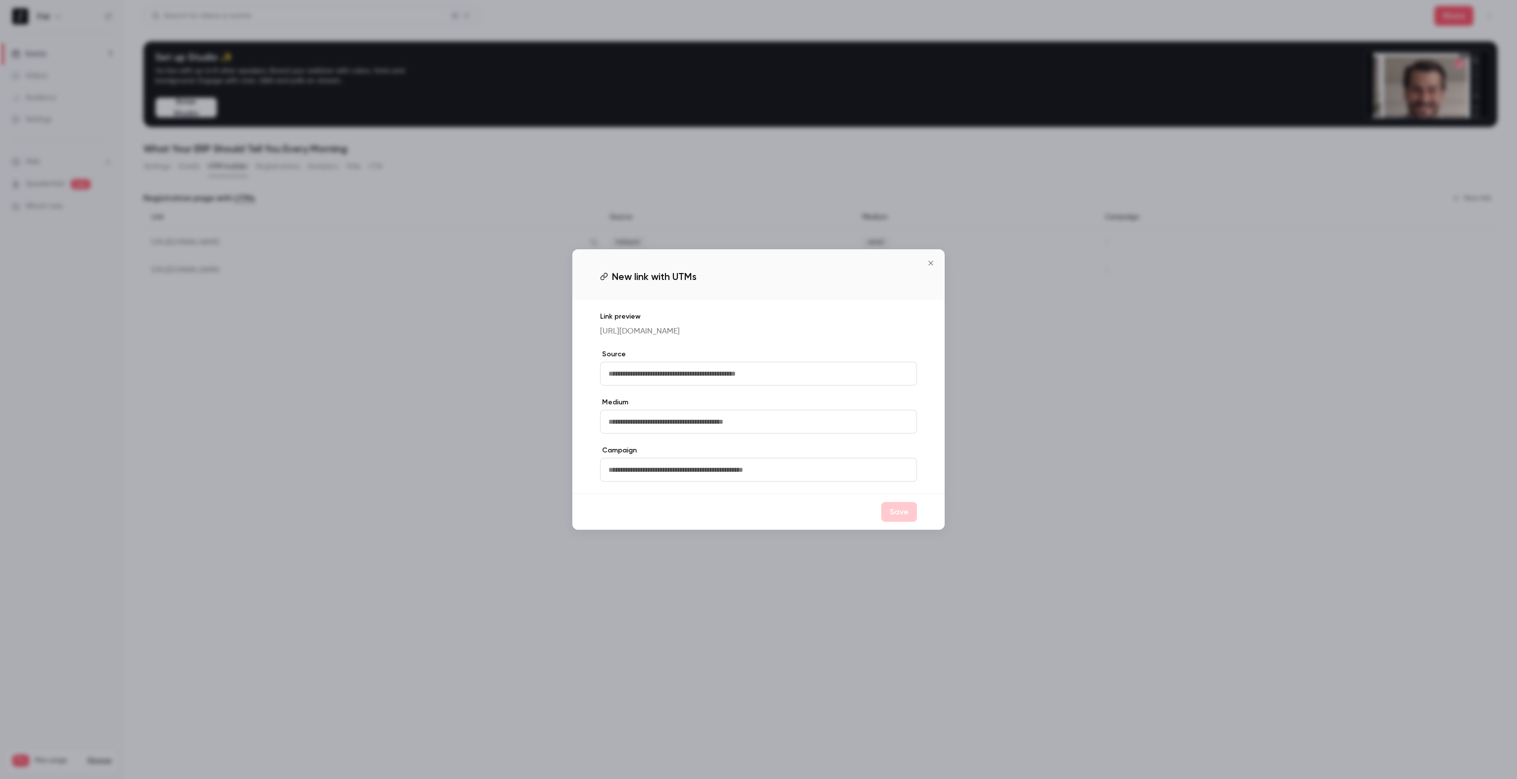
click at [639, 378] on input "text" at bounding box center [758, 374] width 317 height 24
type input "********"
type input "****"
click at [756, 519] on button "Save" at bounding box center [900, 512] width 36 height 20
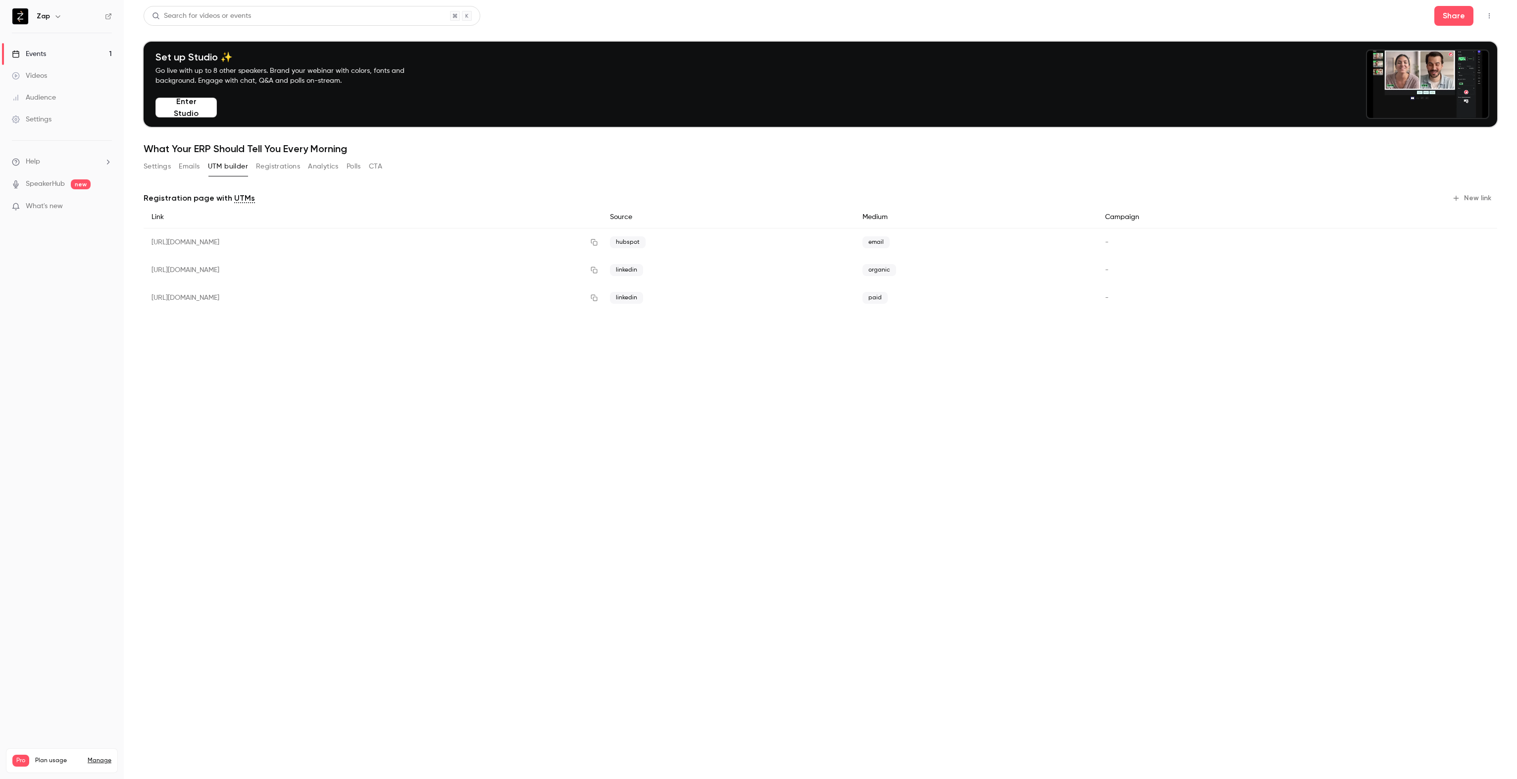
click at [162, 163] on button "Settings" at bounding box center [157, 166] width 27 height 16
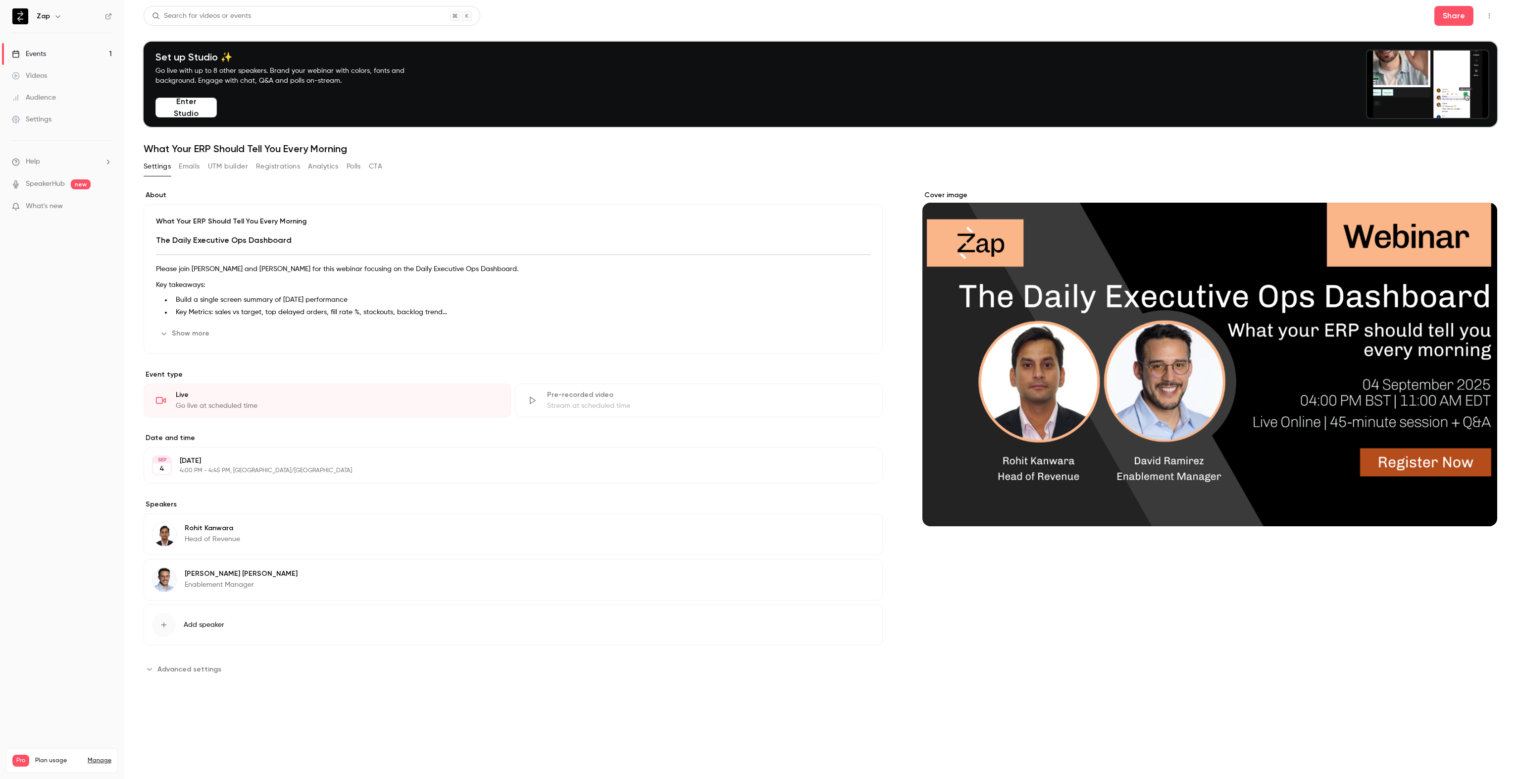
click at [194, 170] on button "Emails" at bounding box center [189, 166] width 21 height 16
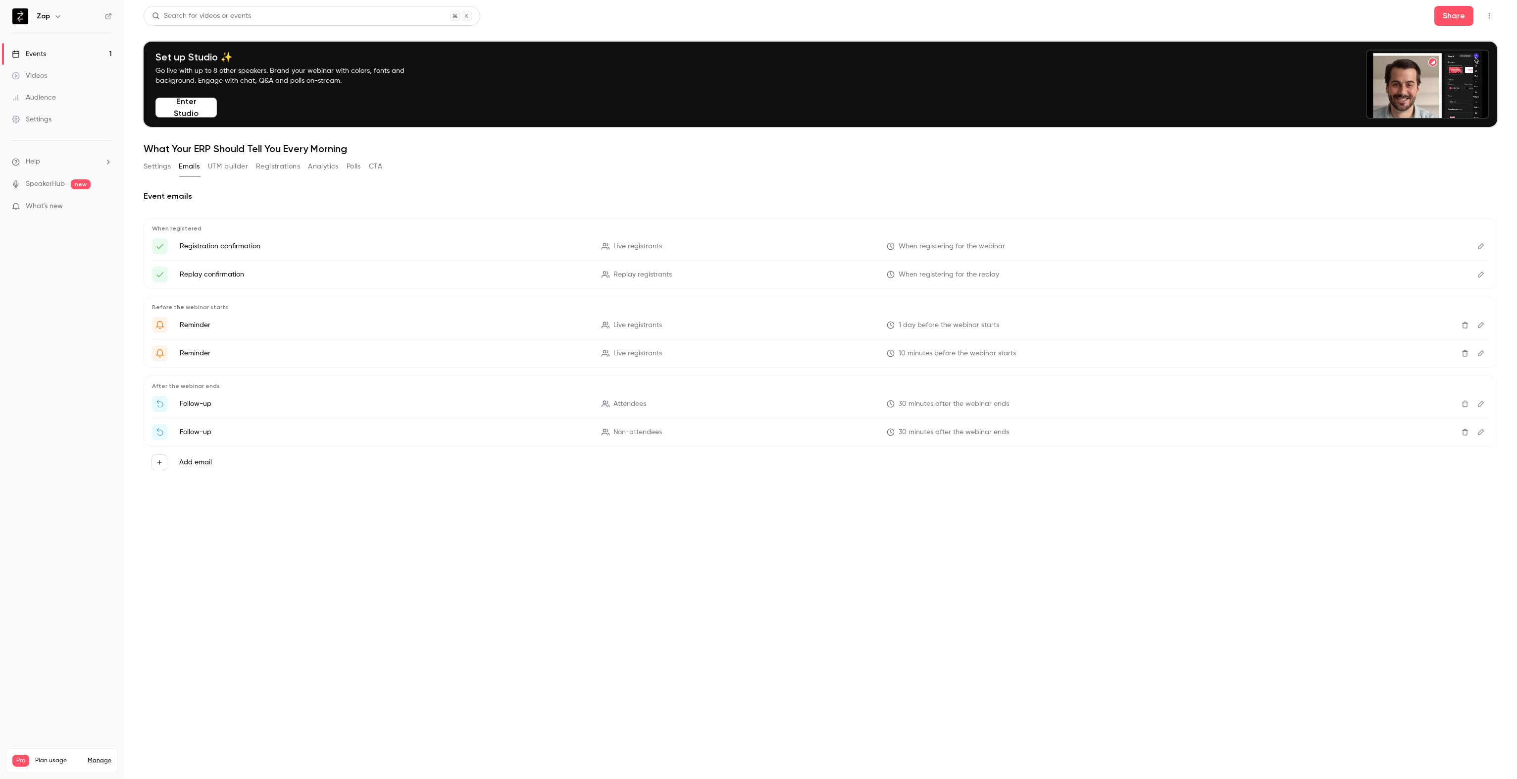
click at [756, 247] on icon "Edit" at bounding box center [1481, 246] width 8 height 7
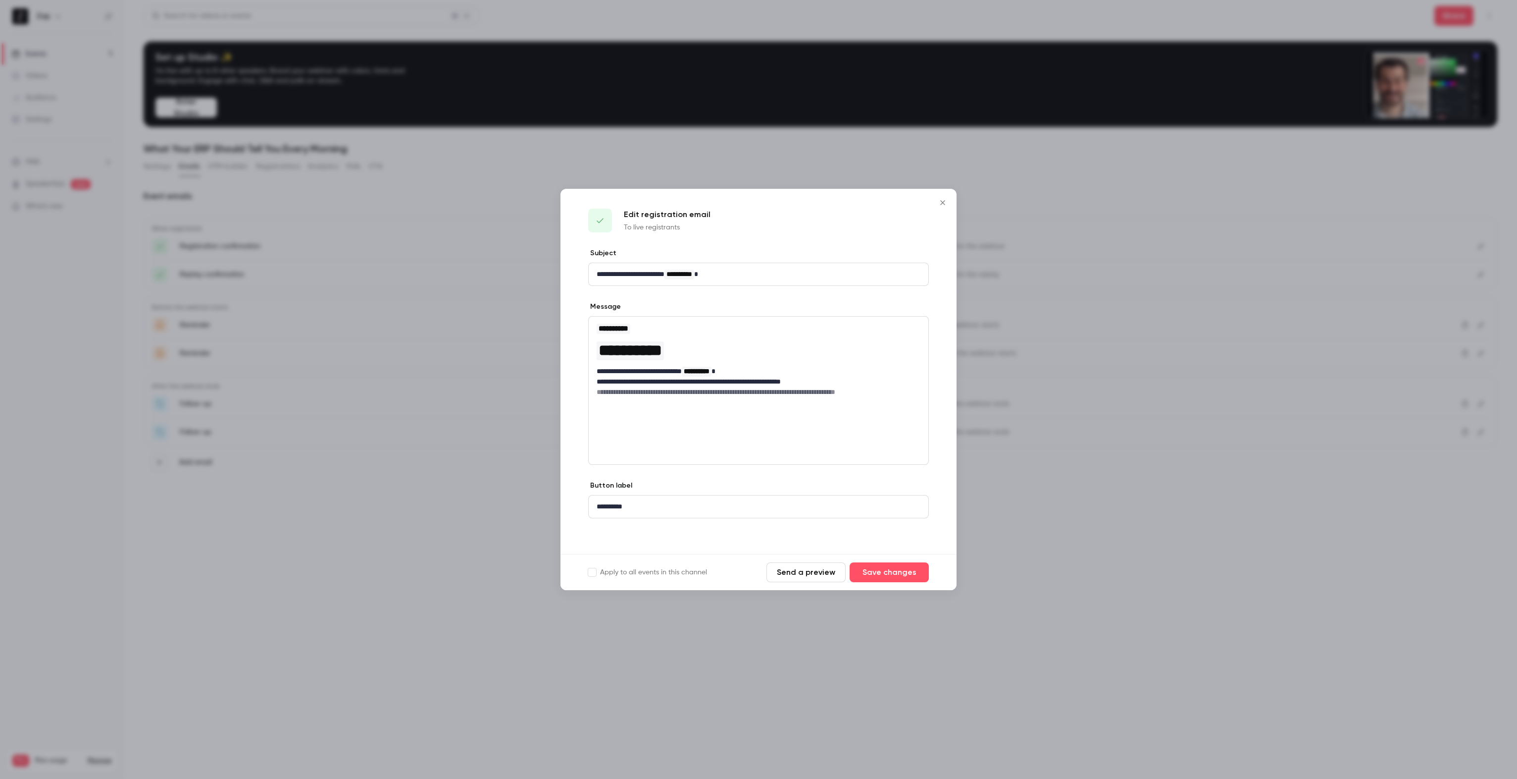
click at [756, 203] on icon "Close" at bounding box center [942, 202] width 4 height 4
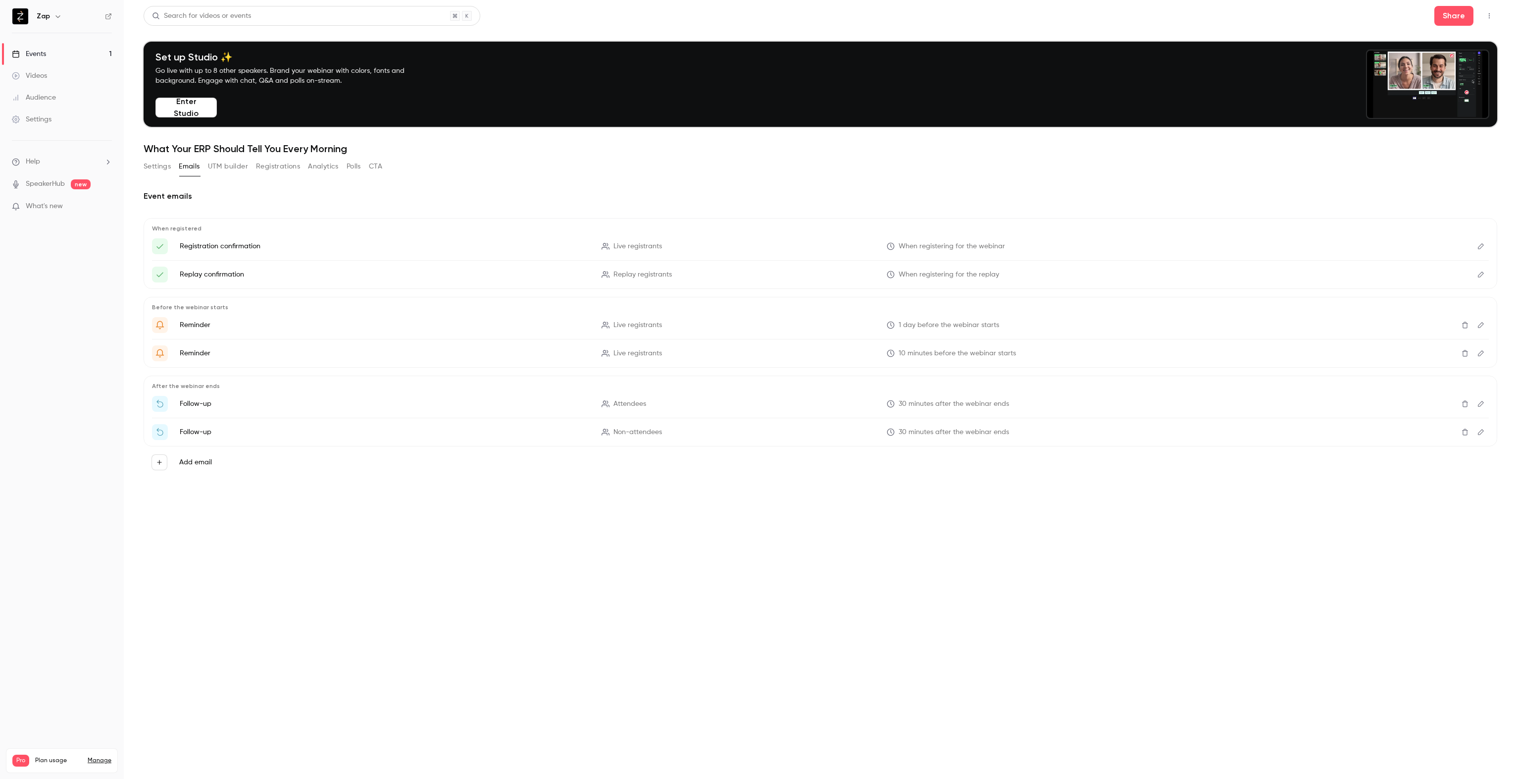
click at [756, 355] on icon "Edit" at bounding box center [1481, 353] width 8 height 7
click at [756, 404] on icon "Edit" at bounding box center [1481, 403] width 8 height 7
click at [756, 430] on icon "Edit" at bounding box center [1481, 431] width 8 height 7
click at [44, 57] on div "Events" at bounding box center [29, 54] width 34 height 10
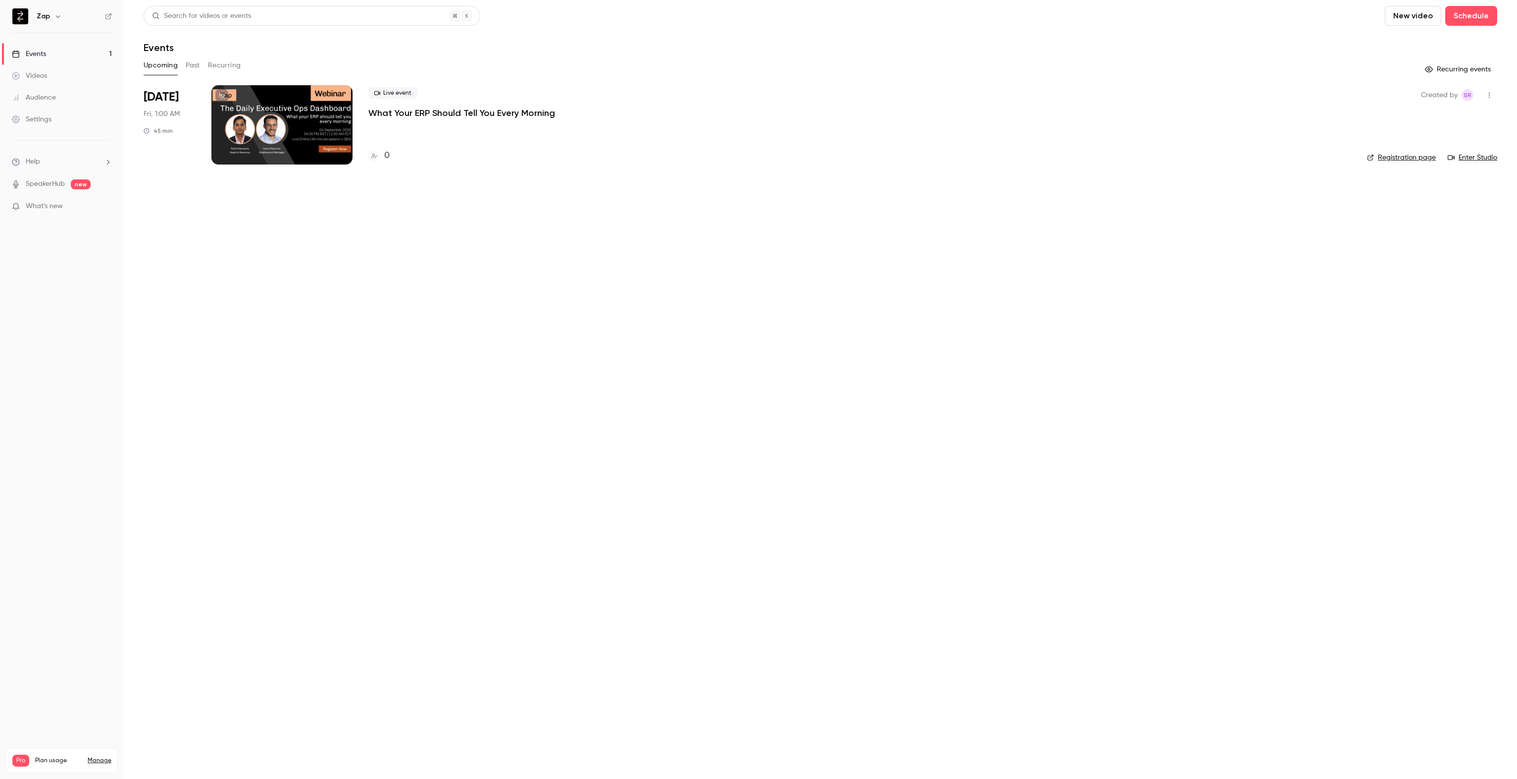
click at [484, 109] on p "What Your ERP Should Tell You Every Morning" at bounding box center [461, 113] width 187 height 12
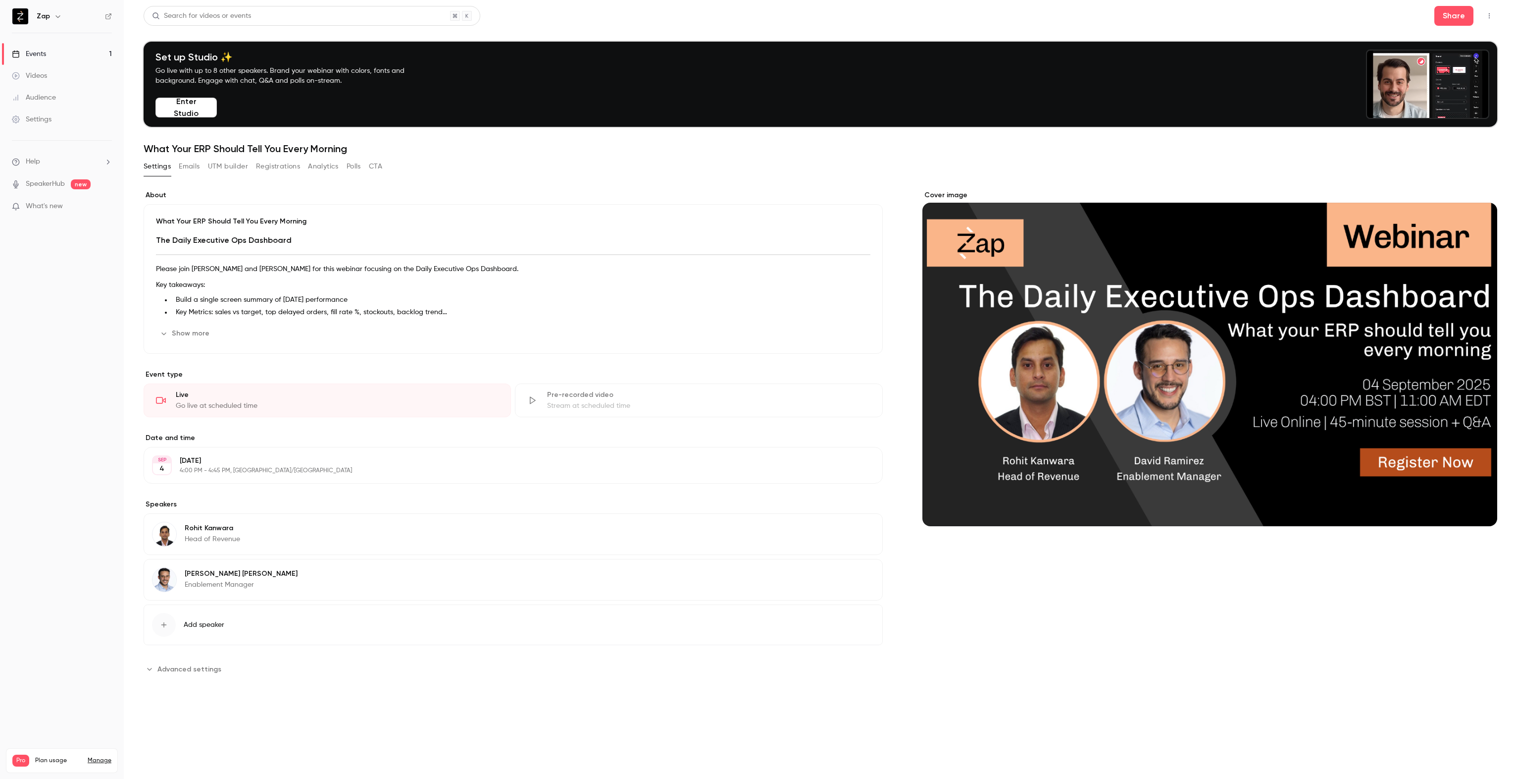
click at [283, 297] on li "Build a single screen summary of yesterday's performance" at bounding box center [521, 300] width 699 height 10
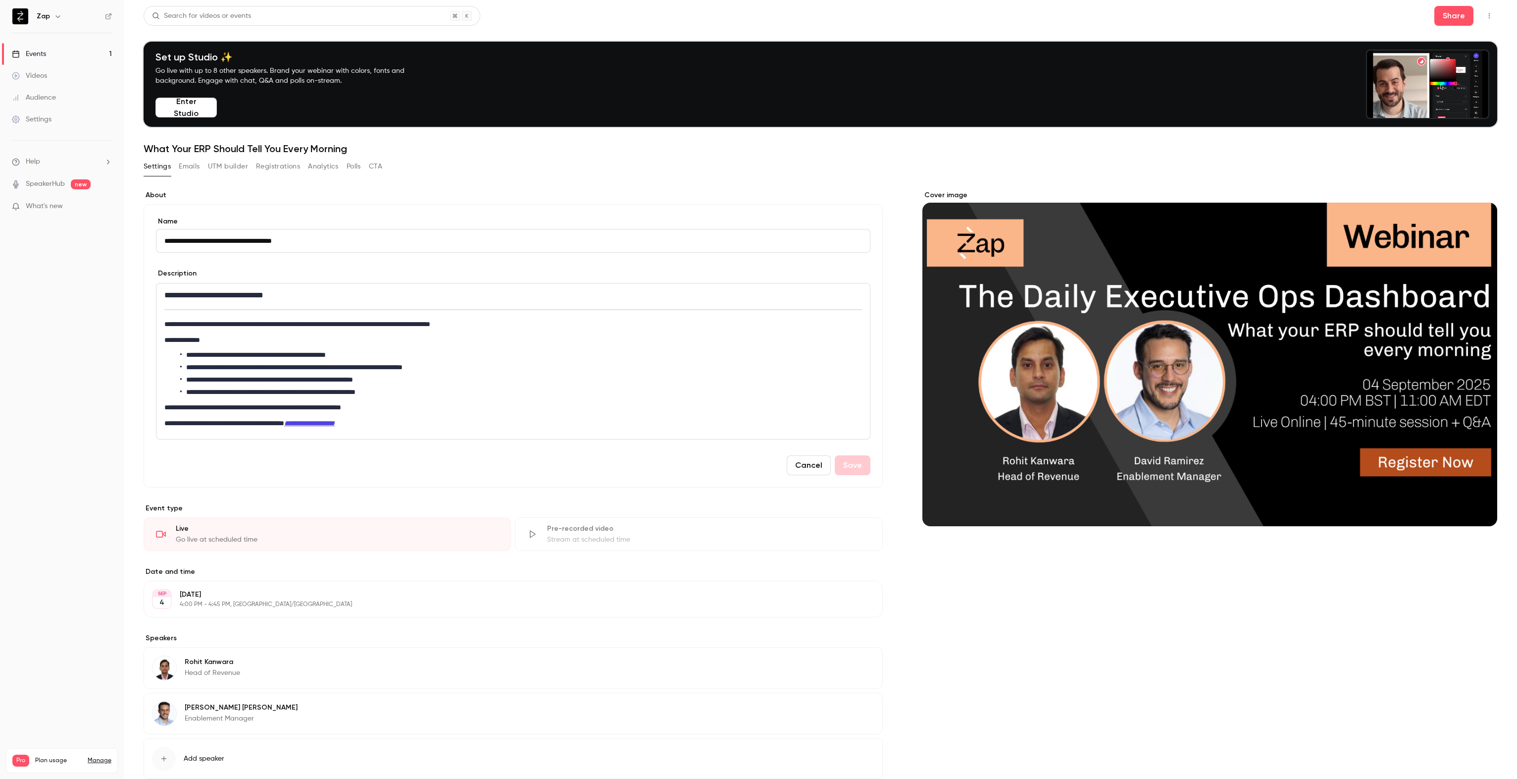
click at [192, 170] on button "Emails" at bounding box center [189, 166] width 21 height 16
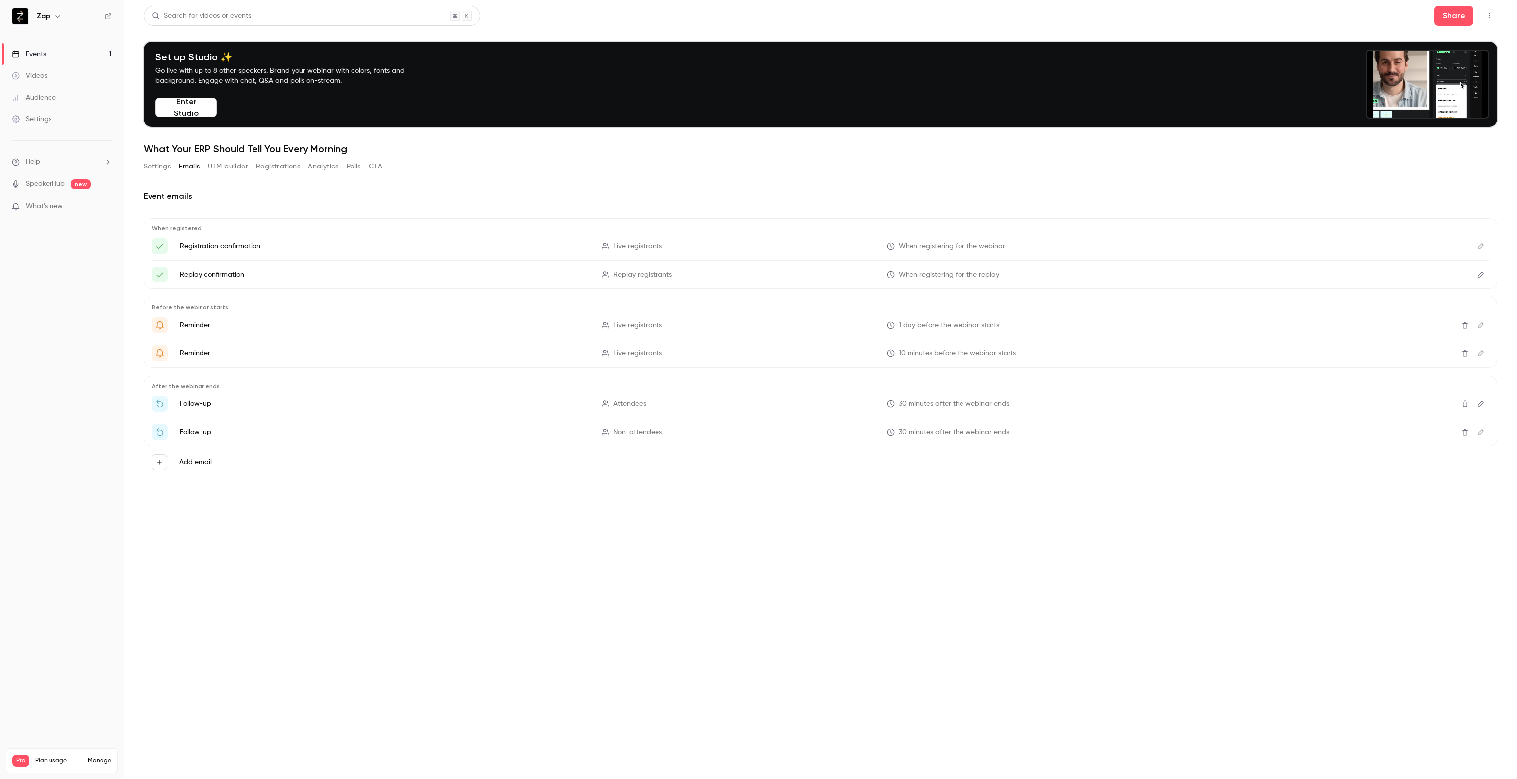
click at [227, 168] on button "UTM builder" at bounding box center [228, 166] width 40 height 16
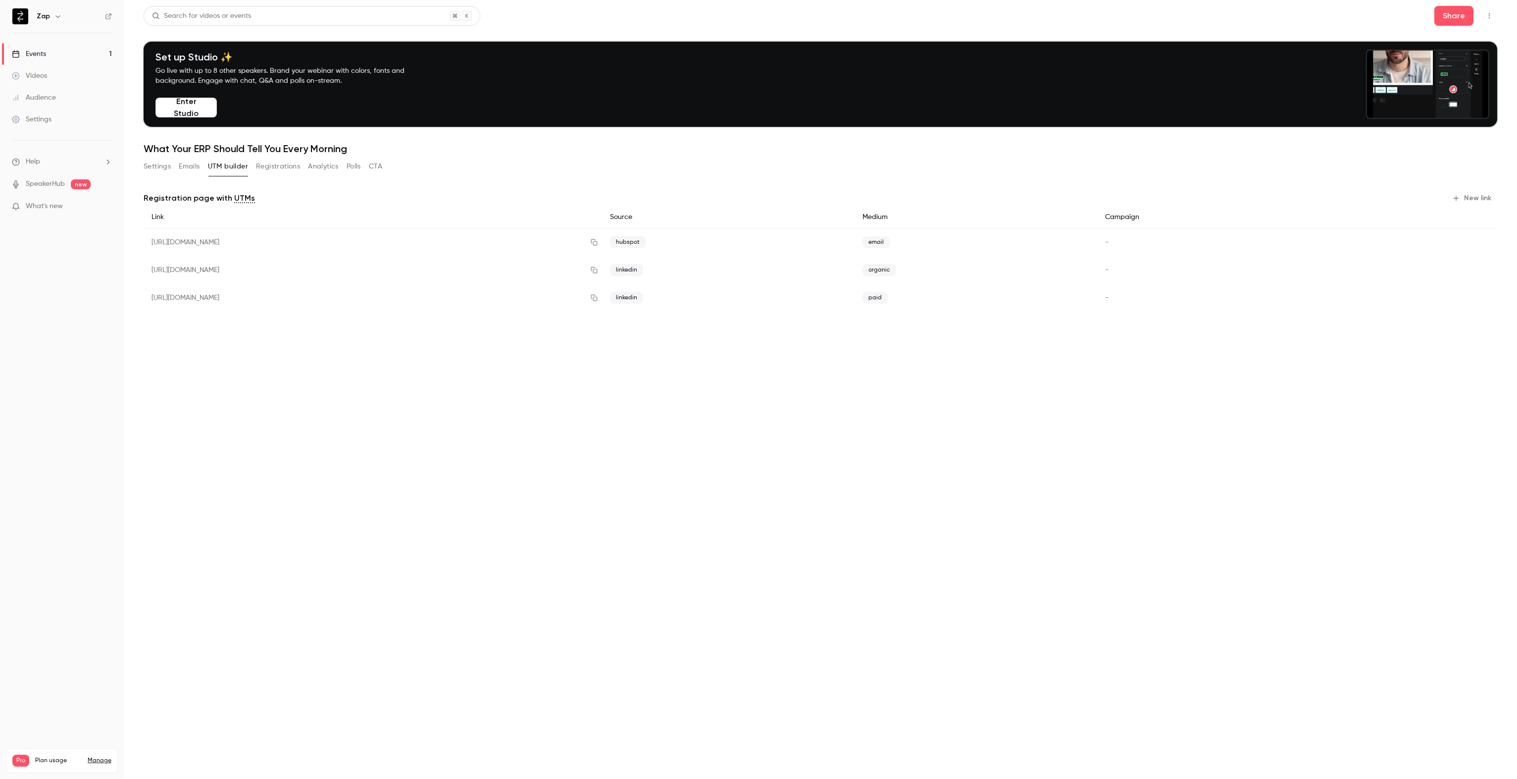
click at [265, 169] on button "Registrations" at bounding box center [278, 166] width 44 height 16
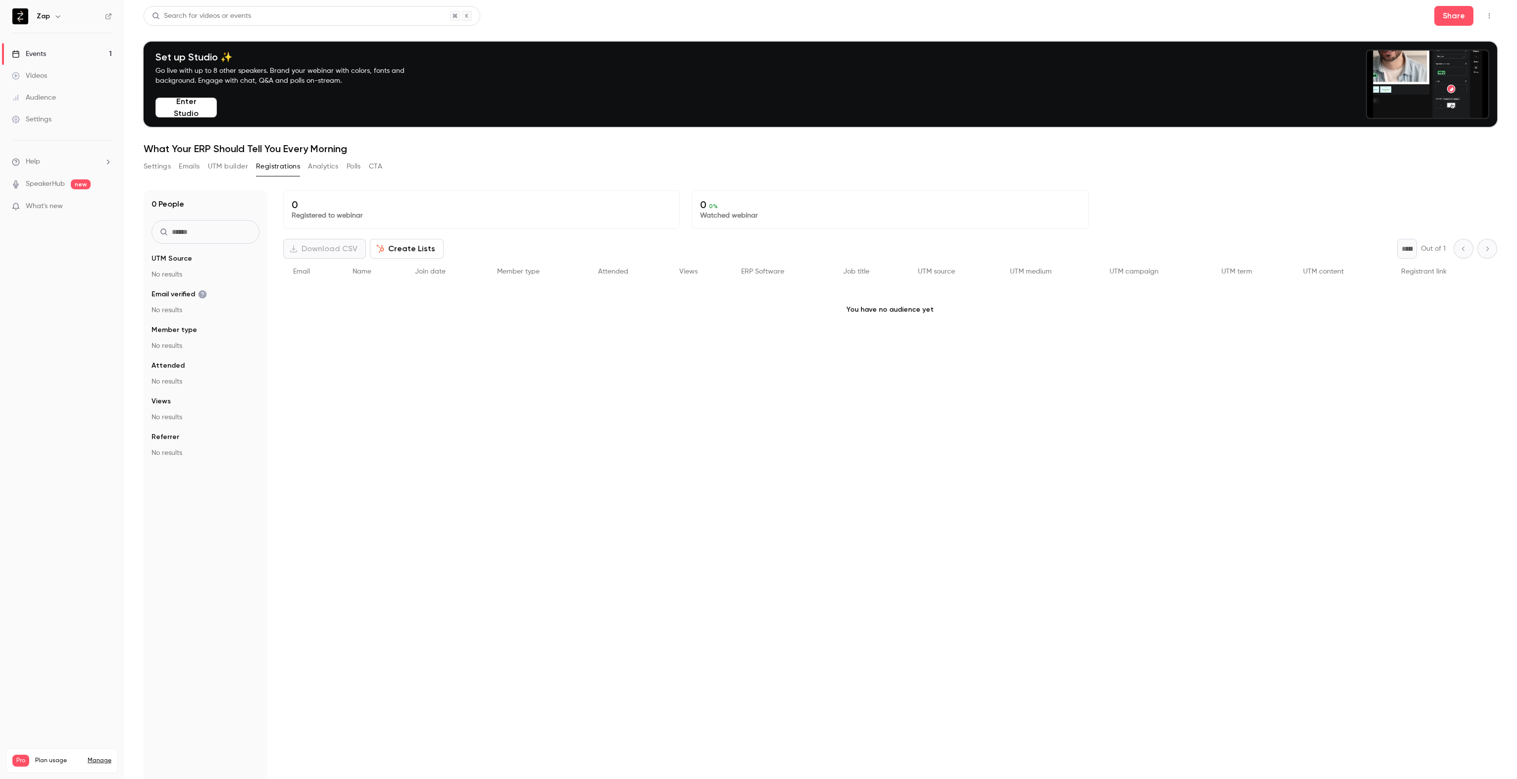
click at [320, 168] on button "Analytics" at bounding box center [323, 166] width 31 height 16
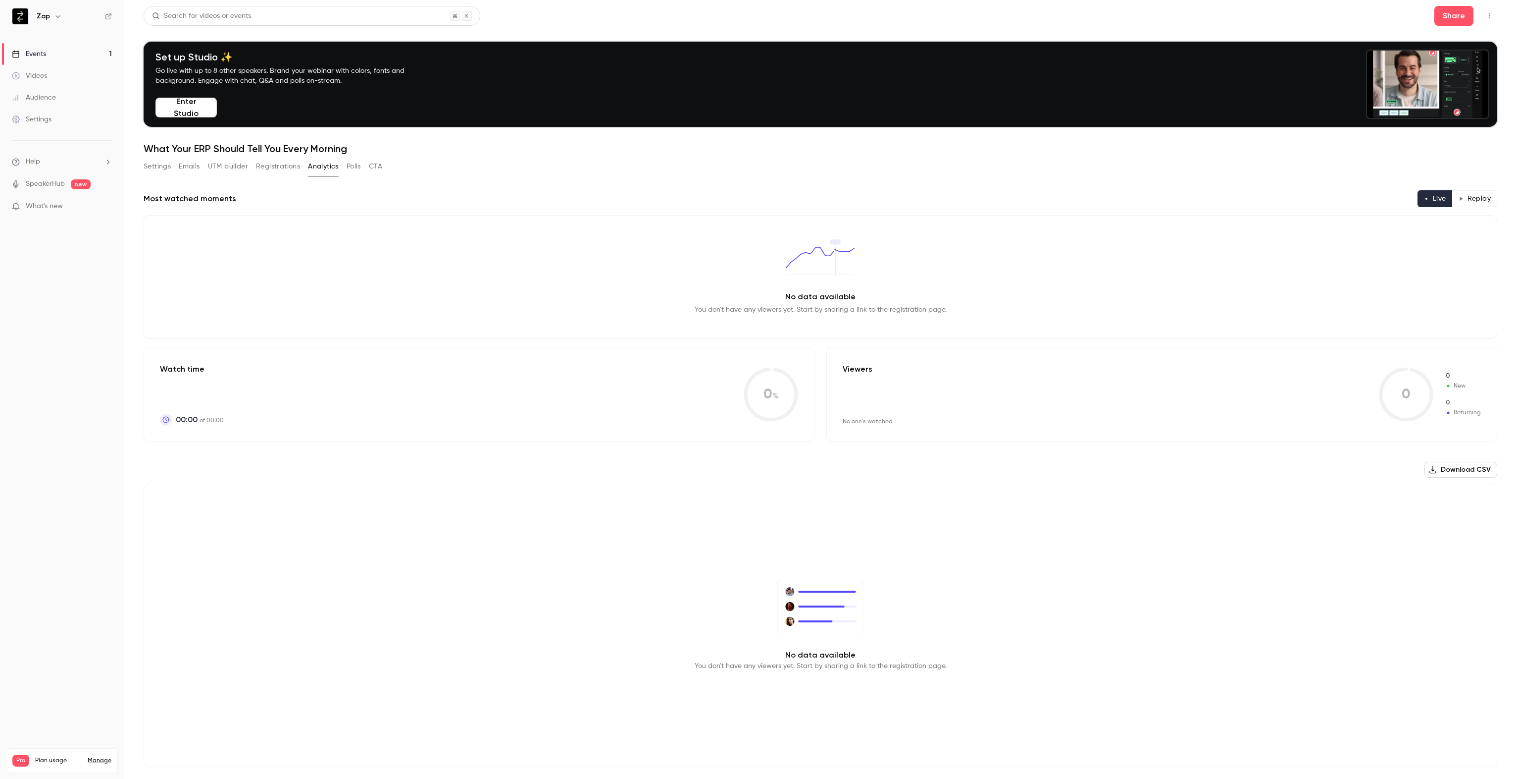
click at [352, 167] on button "Polls" at bounding box center [354, 166] width 14 height 16
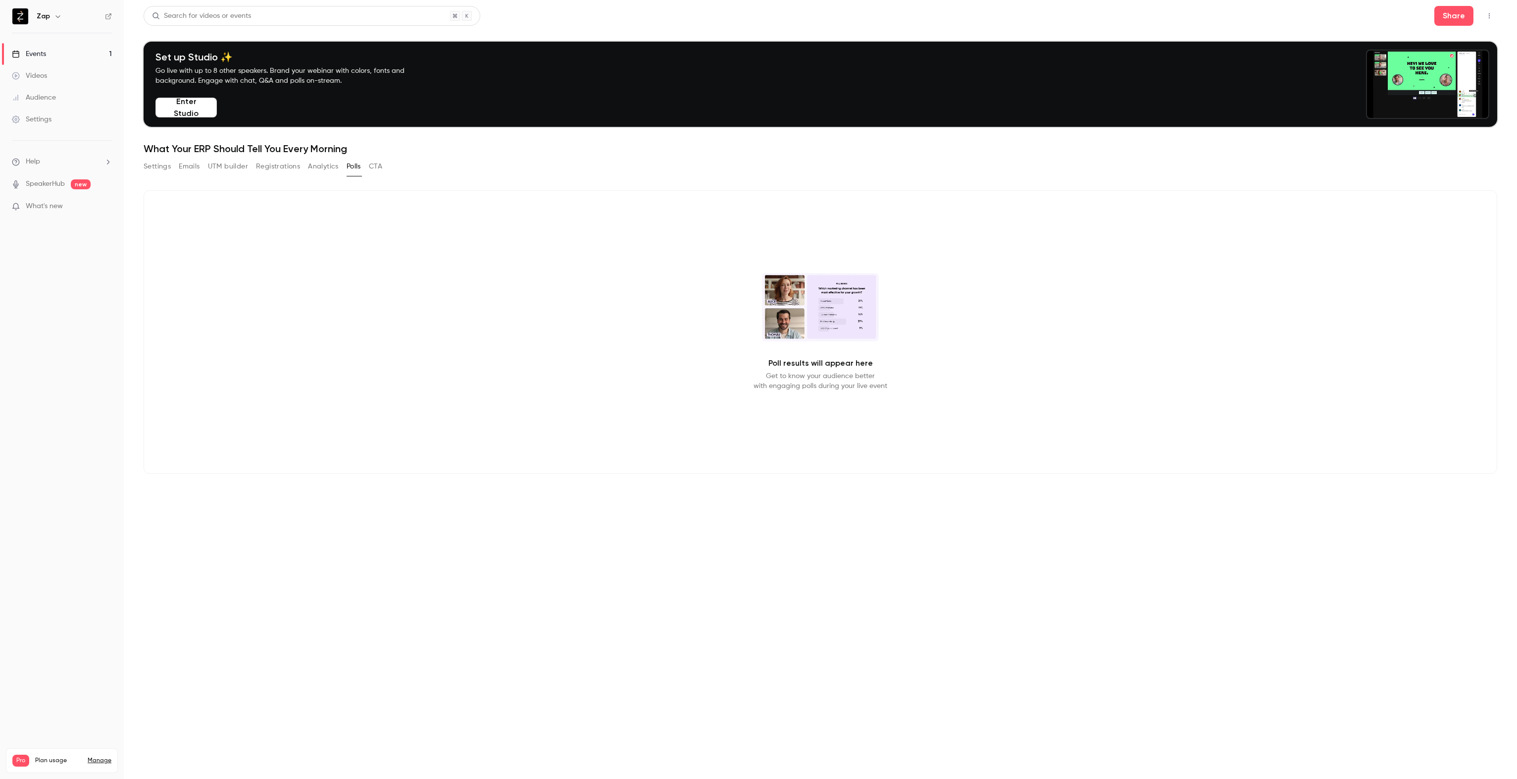
click at [377, 168] on button "CTA" at bounding box center [375, 166] width 13 height 16
click at [158, 167] on button "Settings" at bounding box center [157, 166] width 27 height 16
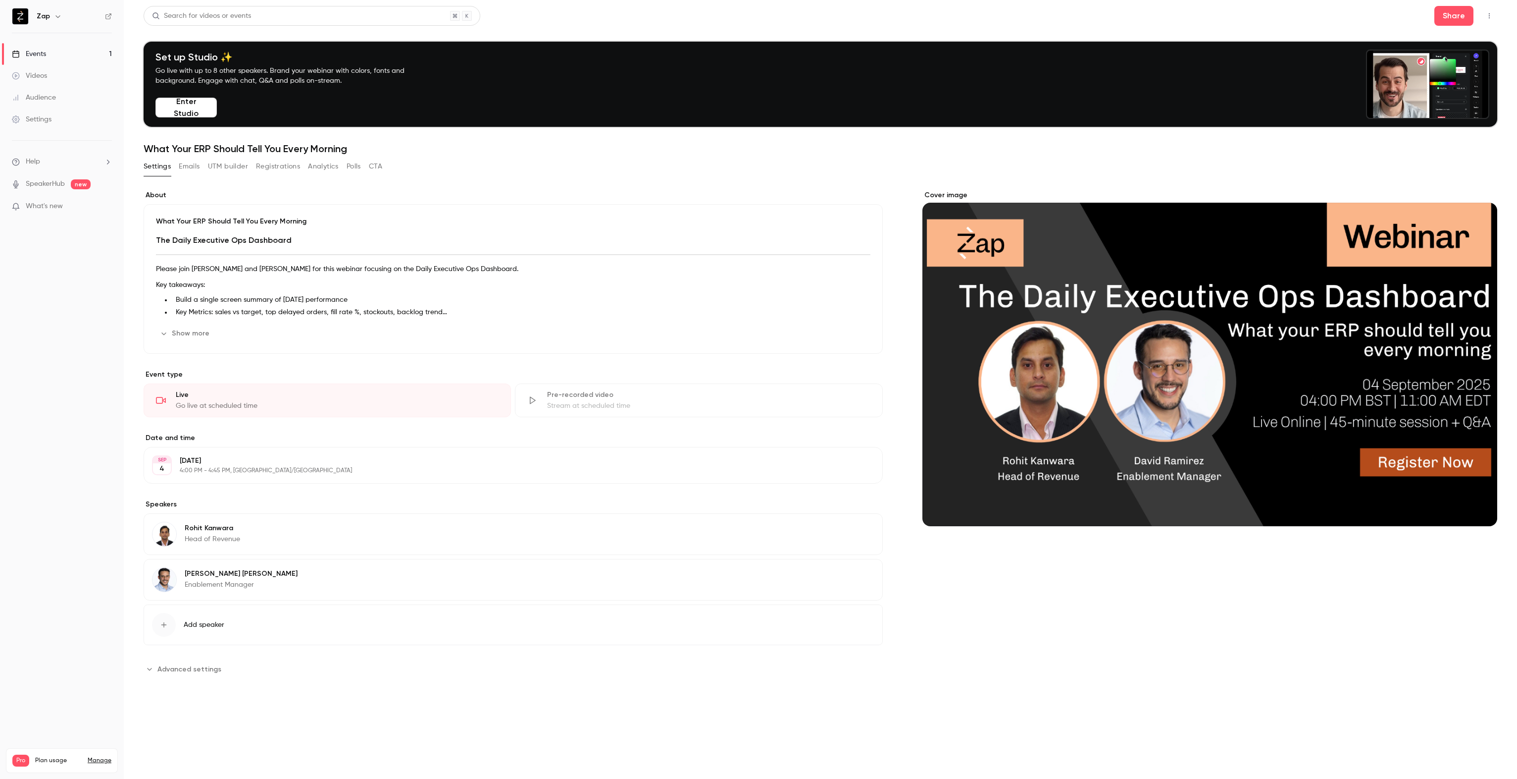
click at [50, 57] on link "Events 1" at bounding box center [62, 54] width 124 height 22
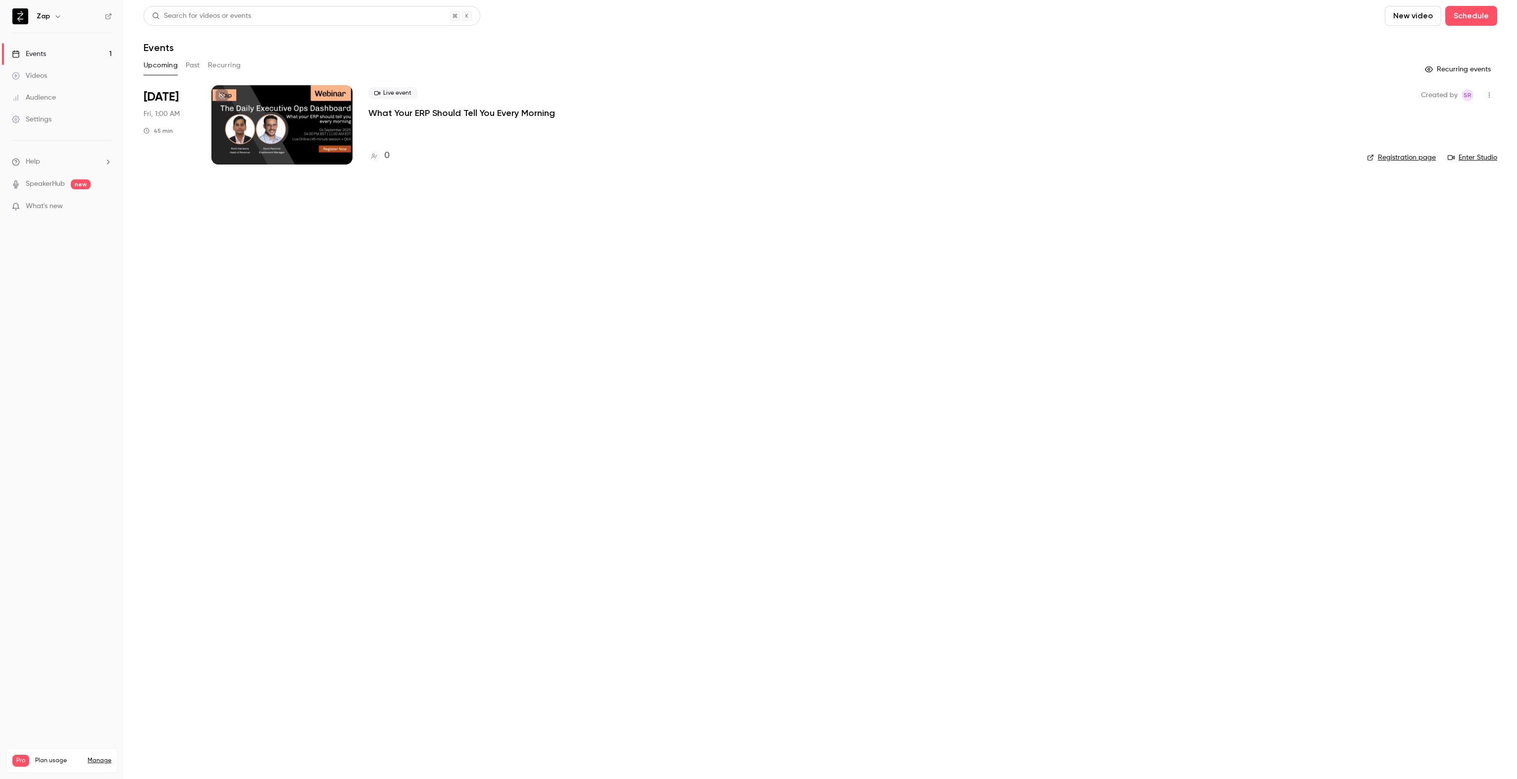
click at [756, 159] on link "Enter Studio" at bounding box center [1473, 158] width 50 height 10
click at [37, 123] on div "Settings" at bounding box center [32, 119] width 40 height 10
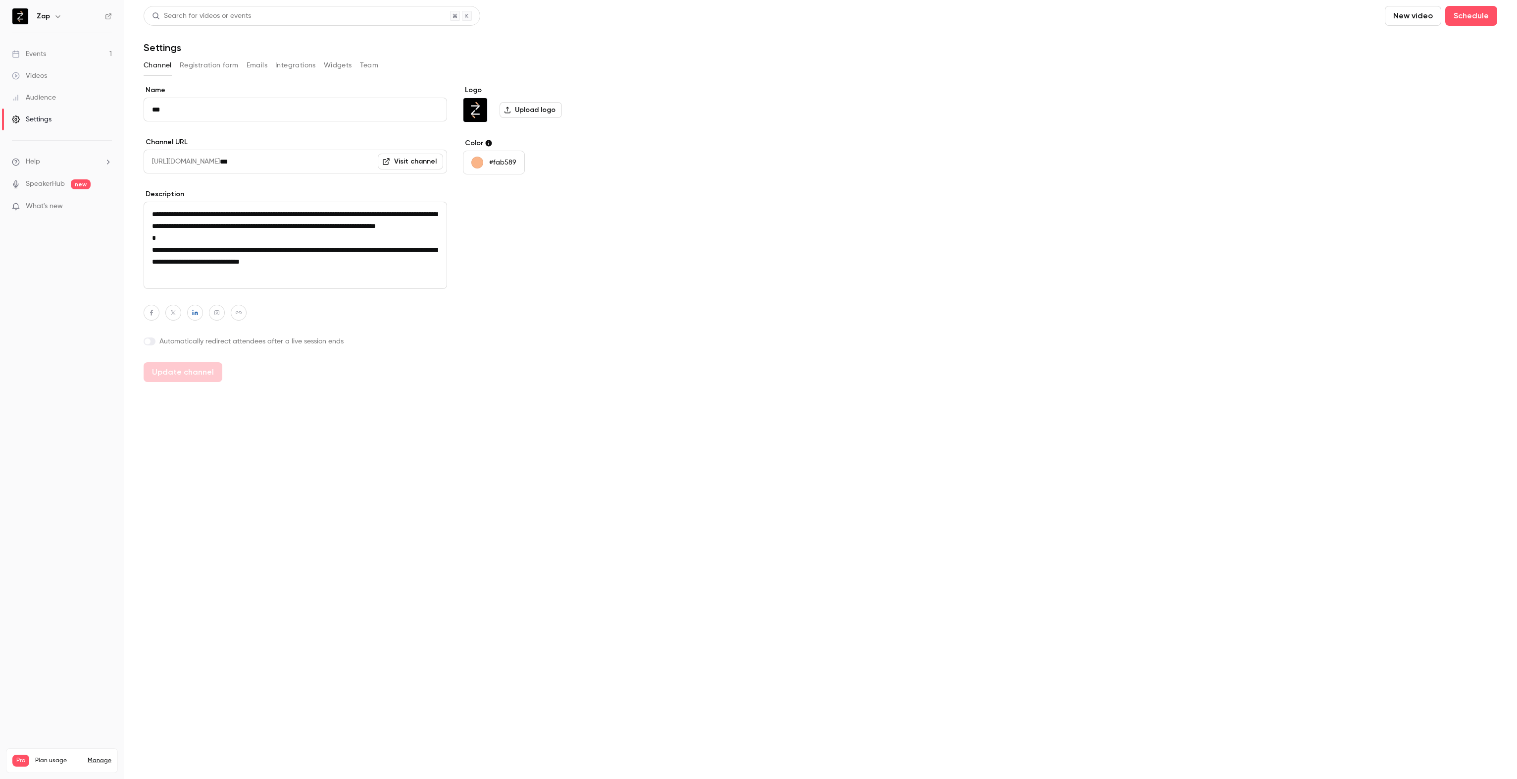
click at [219, 65] on button "Registration form" at bounding box center [209, 65] width 59 height 16
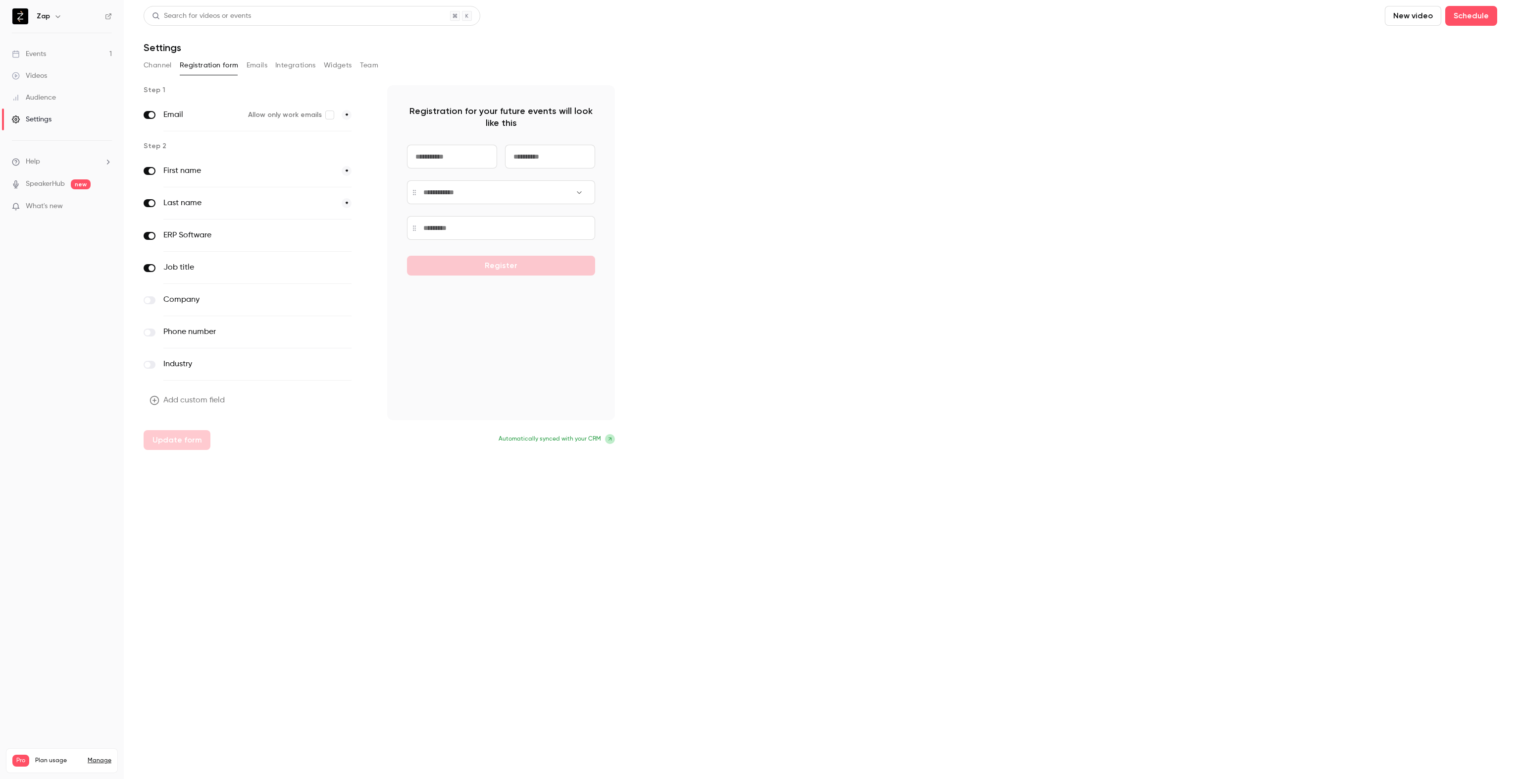
click at [41, 53] on div "Events" at bounding box center [29, 54] width 34 height 10
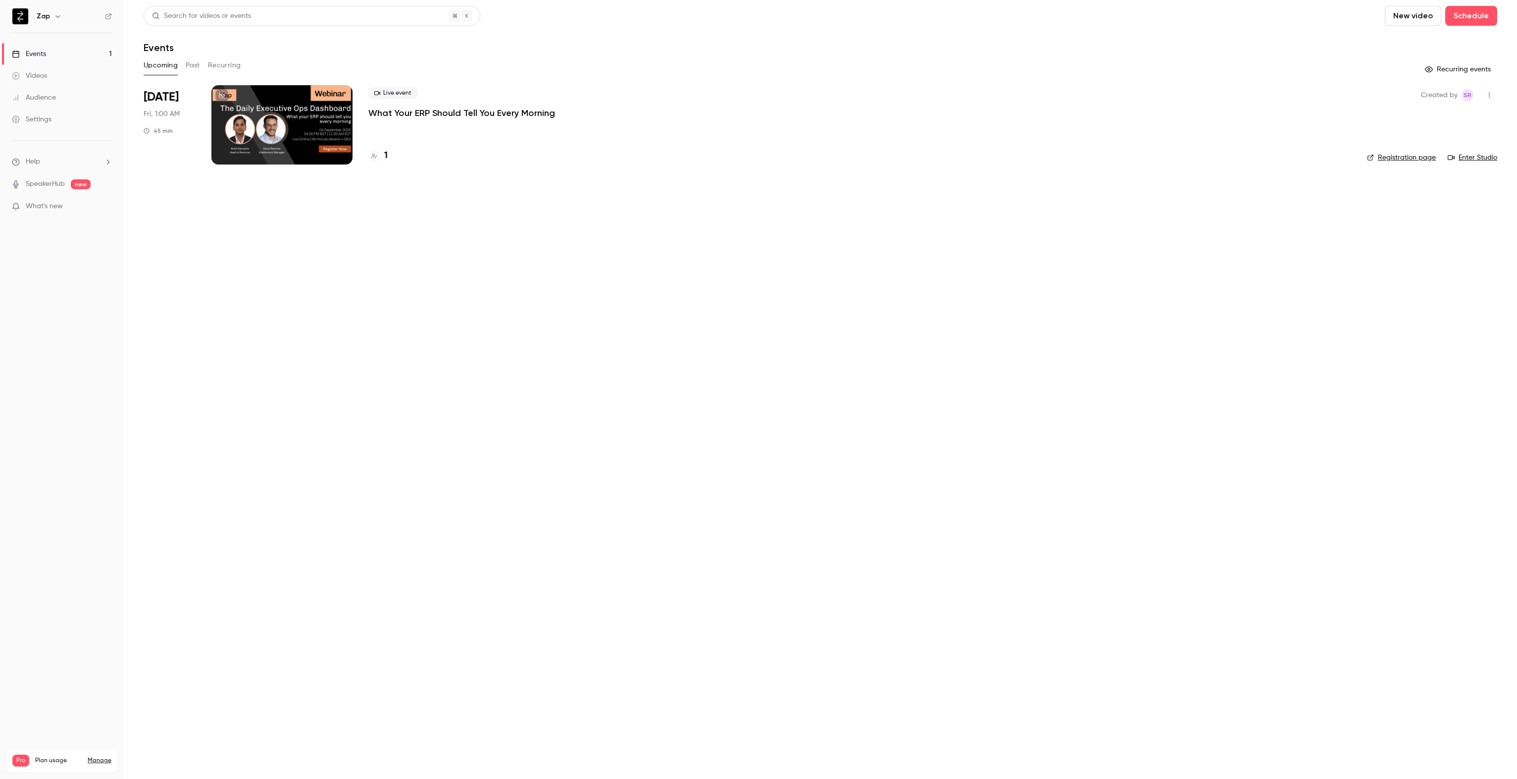
click at [478, 112] on p "What Your ERP Should Tell You Every Morning" at bounding box center [461, 113] width 187 height 12
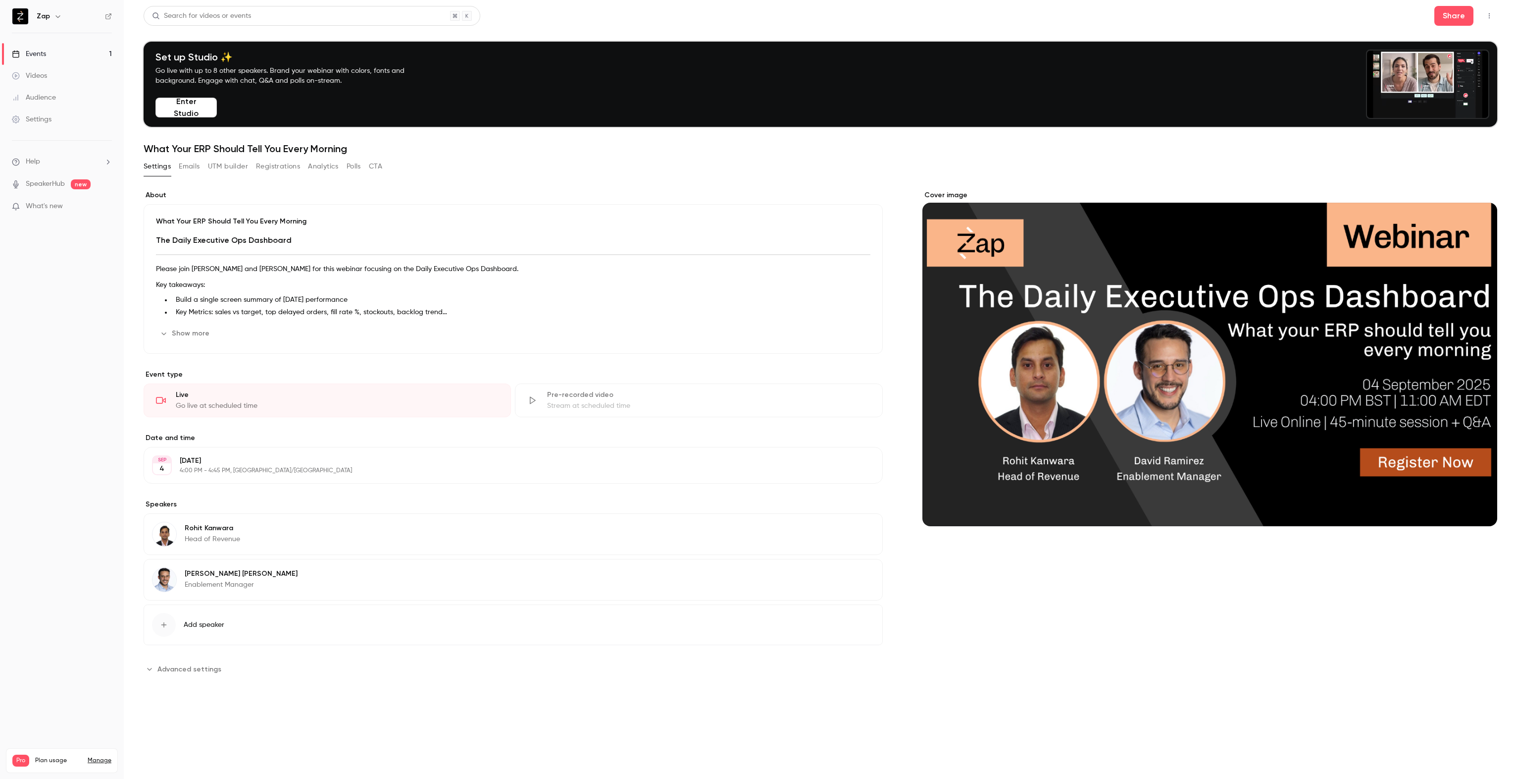
click at [273, 168] on button "Registrations" at bounding box center [278, 166] width 44 height 16
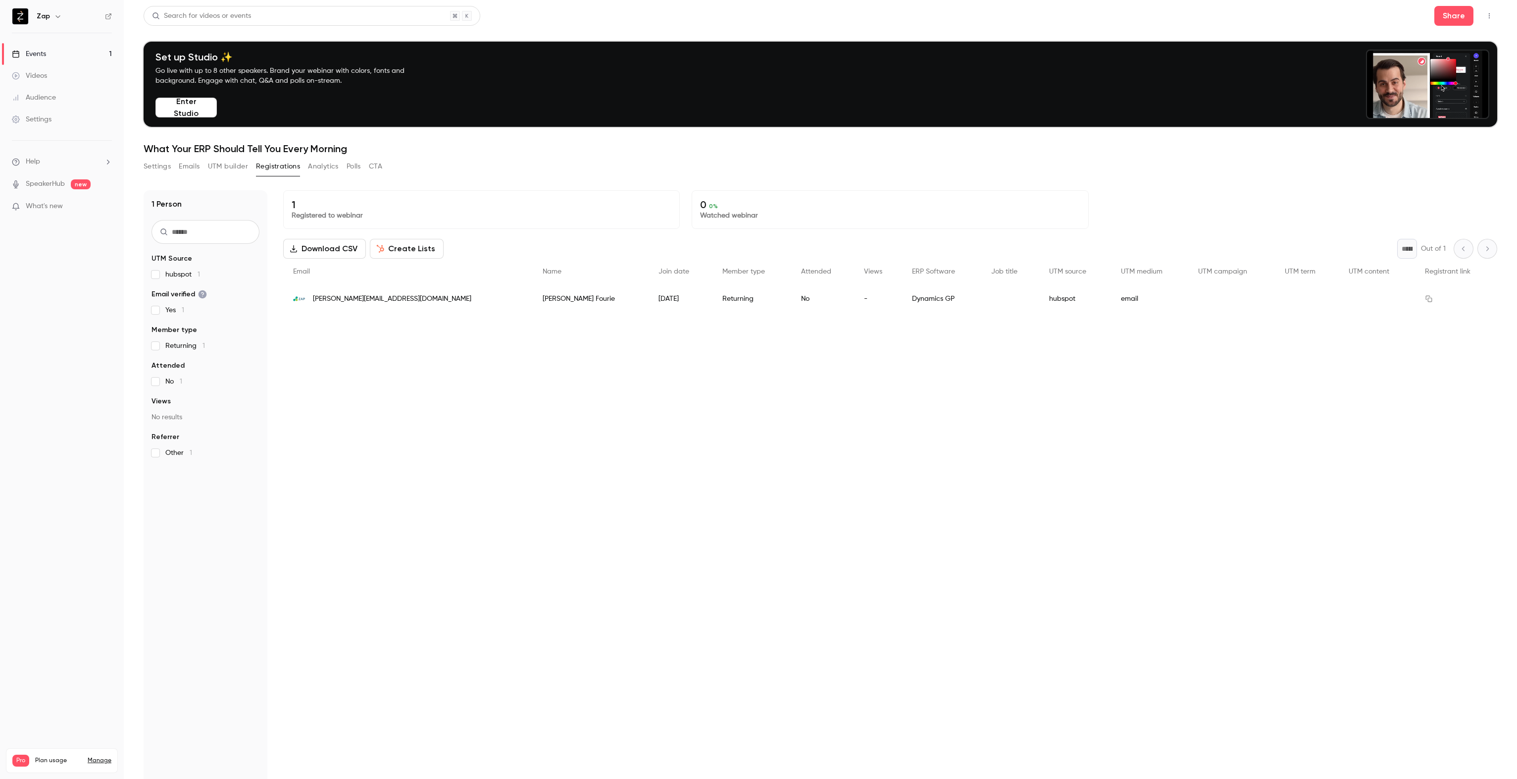
click at [396, 300] on div "zane.fourie@zapbi.com" at bounding box center [408, 299] width 250 height 28
click at [324, 166] on button "Analytics" at bounding box center [323, 166] width 31 height 16
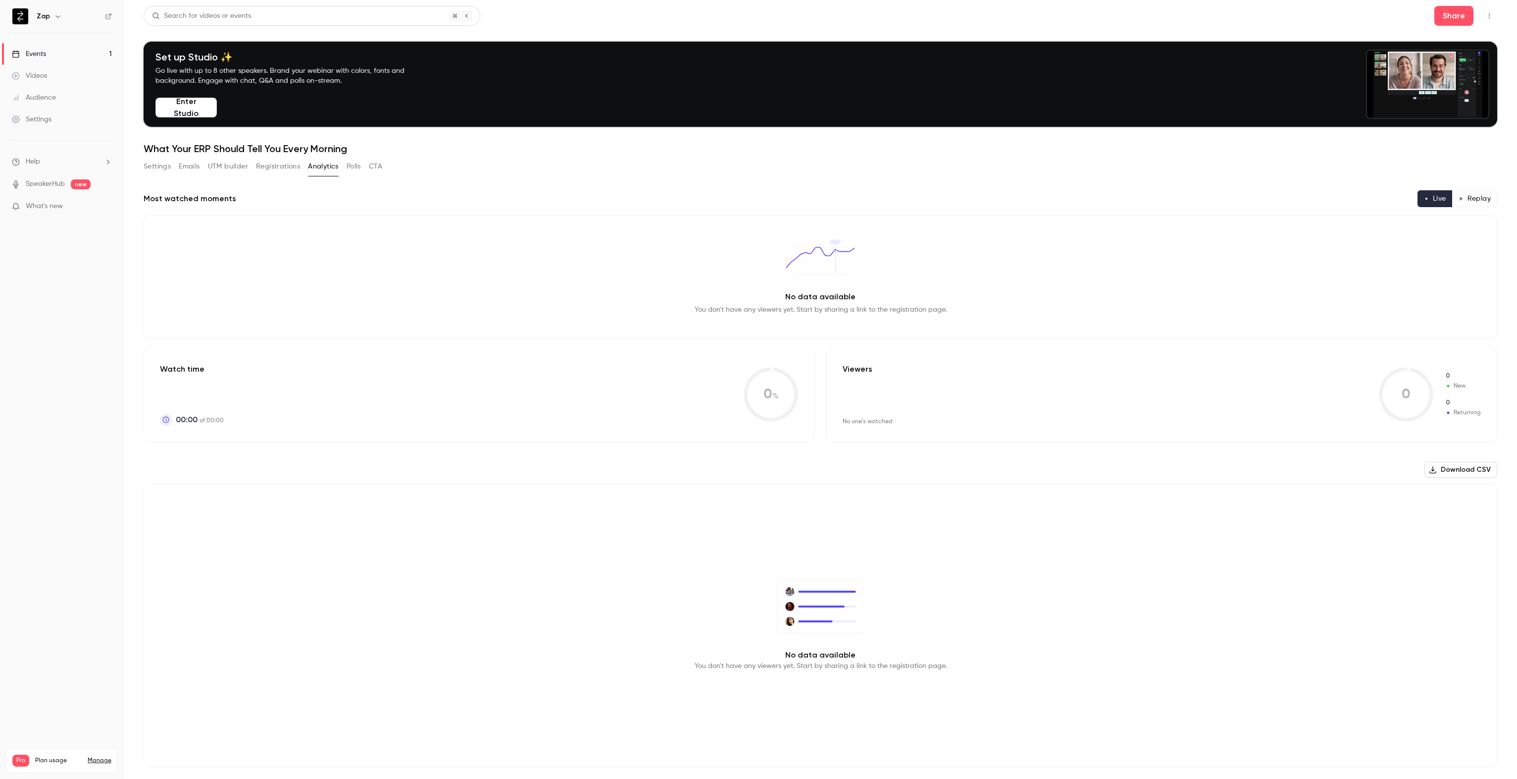
click at [153, 168] on button "Settings" at bounding box center [157, 166] width 27 height 16
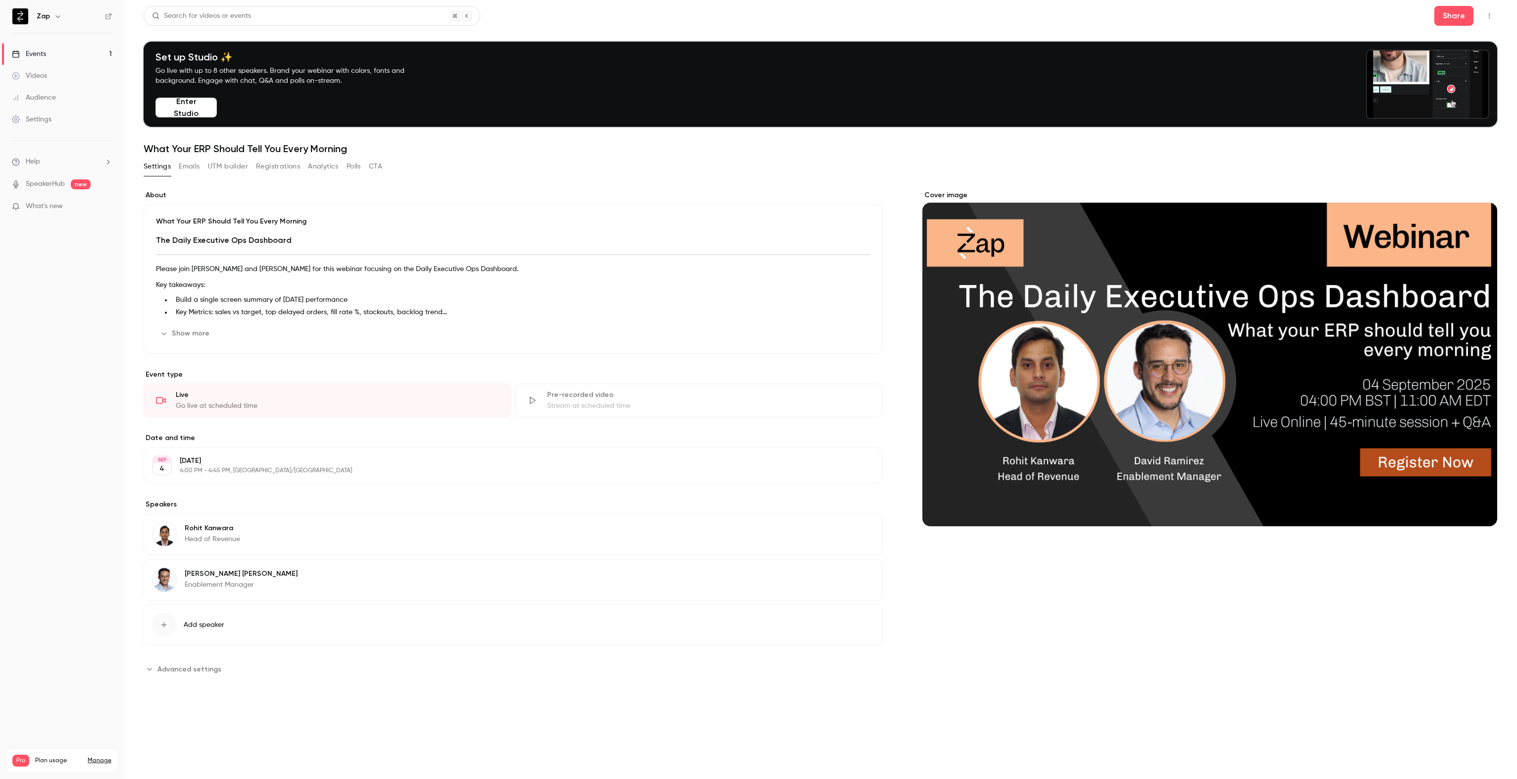
click at [42, 121] on div "Settings" at bounding box center [32, 119] width 40 height 10
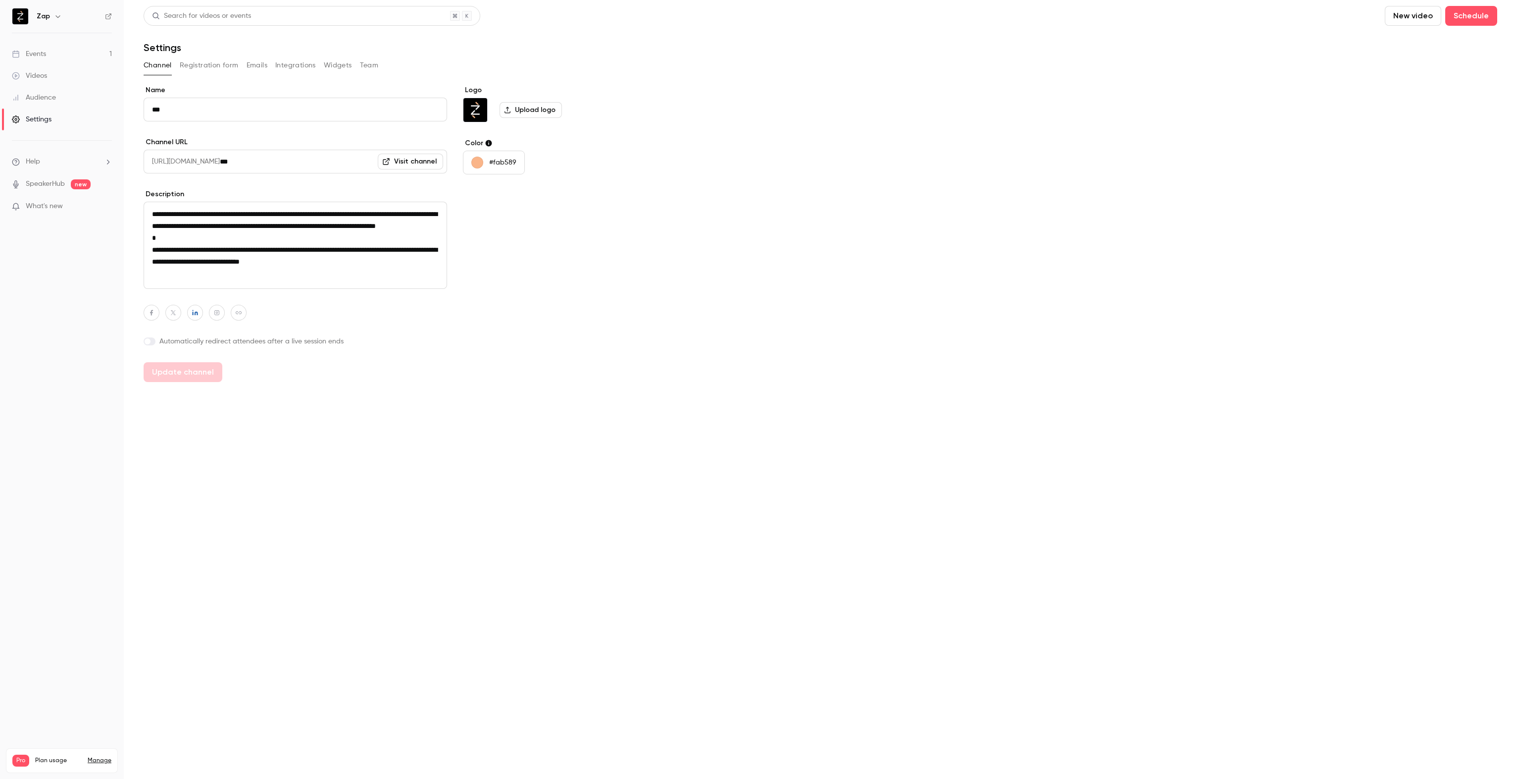
click at [204, 62] on button "Registration form" at bounding box center [209, 65] width 59 height 16
